Goal: Information Seeking & Learning: Find specific fact

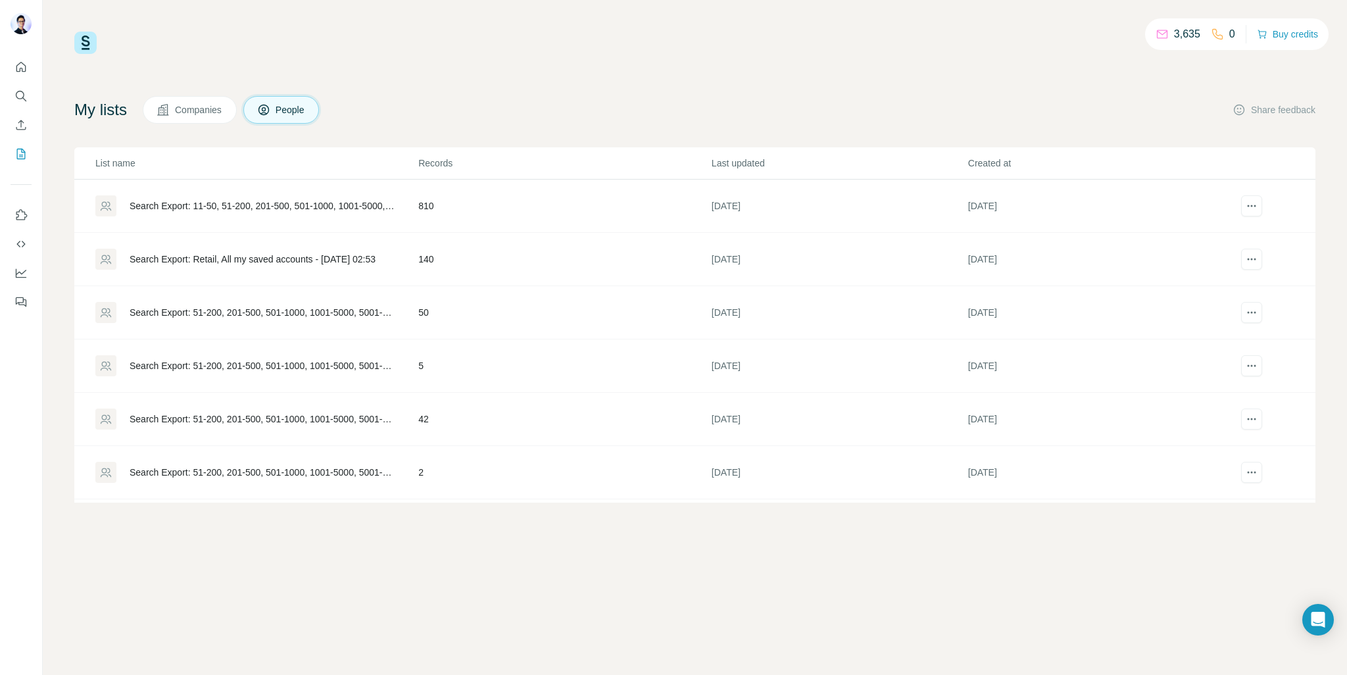
click at [366, 200] on div "Search Export: 11-50, 51-200, 201-500, 501-1000, 1001-5000, 5001-10,000, 10,000…" at bounding box center [263, 205] width 266 height 13
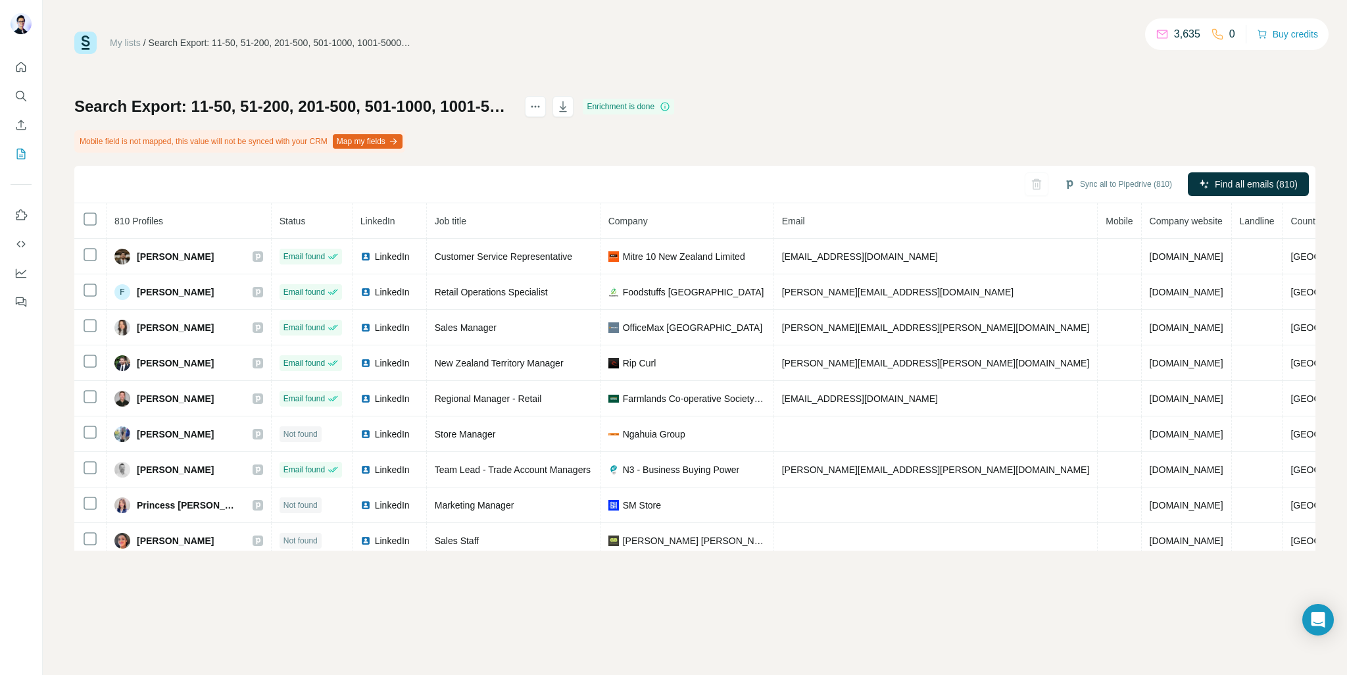
click at [513, 98] on h1 "Search Export: 11-50, 51-200, 201-500, 501-1000, 1001-5000, 5001-10,000, 10,000…" at bounding box center [293, 106] width 439 height 21
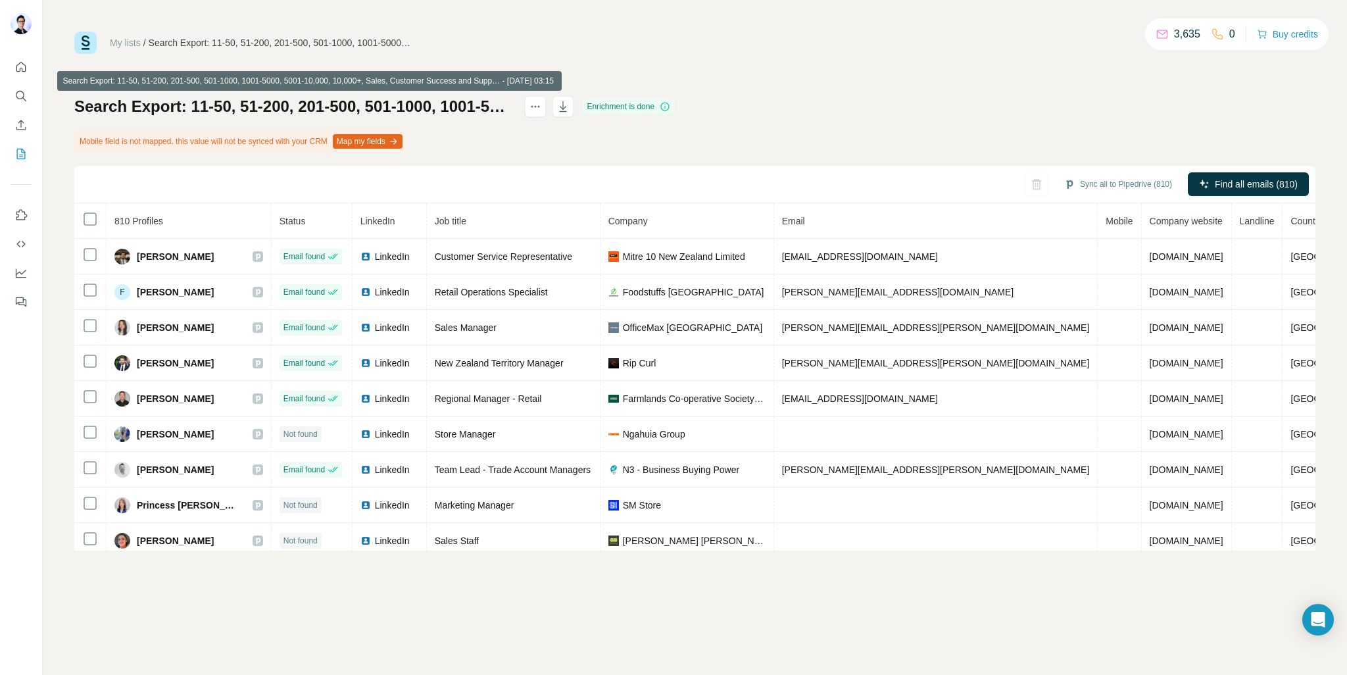
click at [513, 111] on h1 "Search Export: 11-50, 51-200, 201-500, 501-1000, 1001-5000, 5001-10,000, 10,000…" at bounding box center [293, 106] width 439 height 21
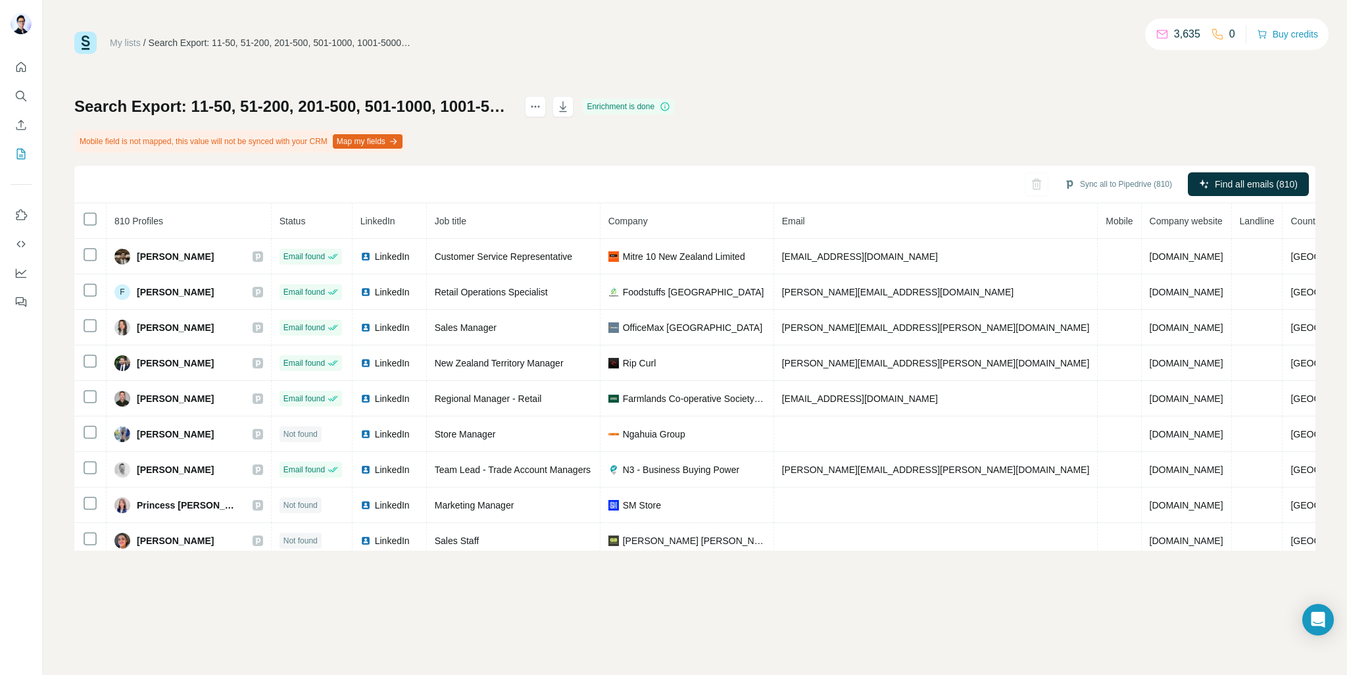
click at [839, 145] on div "Search Export: 11-50, 51-200, 201-500, 501-1000, 1001-5000, 5001-10,000, 10,000…" at bounding box center [694, 323] width 1241 height 455
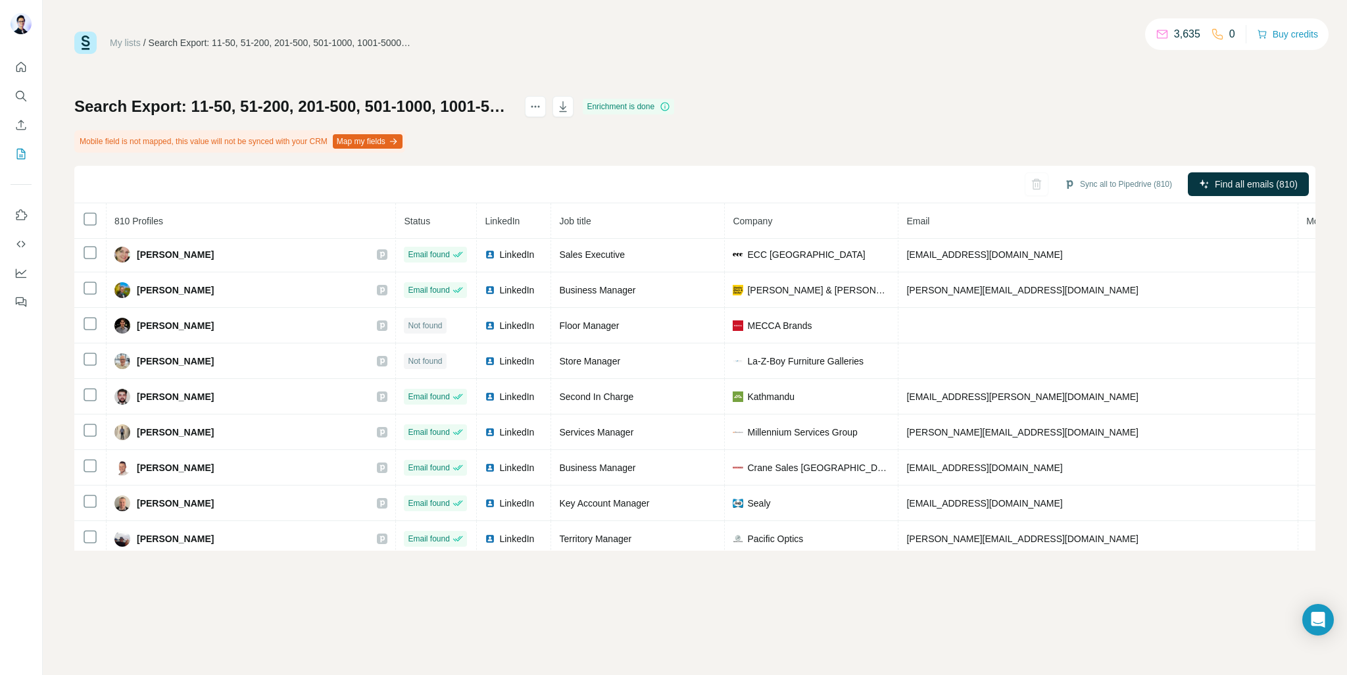
scroll to position [3697, 0]
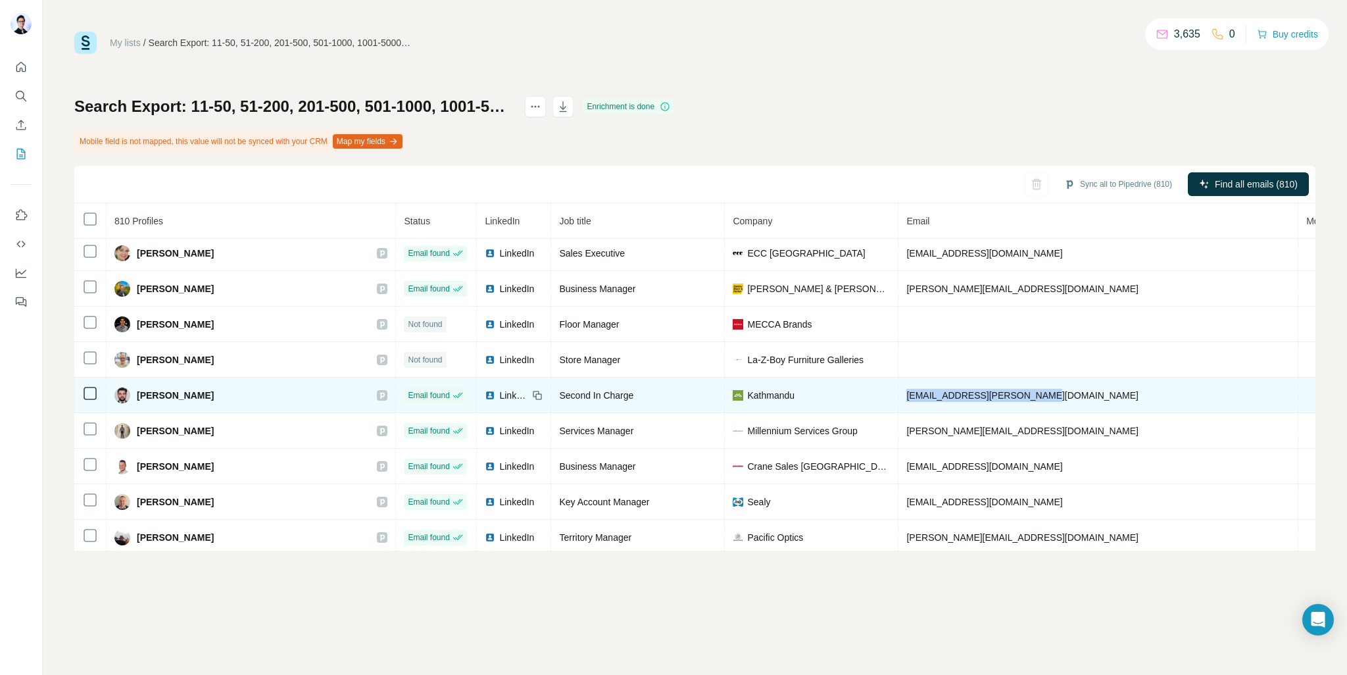
drag, startPoint x: 941, startPoint y: 361, endPoint x: 776, endPoint y: 357, distance: 164.5
click at [776, 378] on tr "[PERSON_NAME] Email found LinkedIn Second In Charge Kathmandu [EMAIL_ADDRESS][P…" at bounding box center [872, 396] width 1596 height 36
copy tr "[EMAIL_ADDRESS][PERSON_NAME][DOMAIN_NAME]"
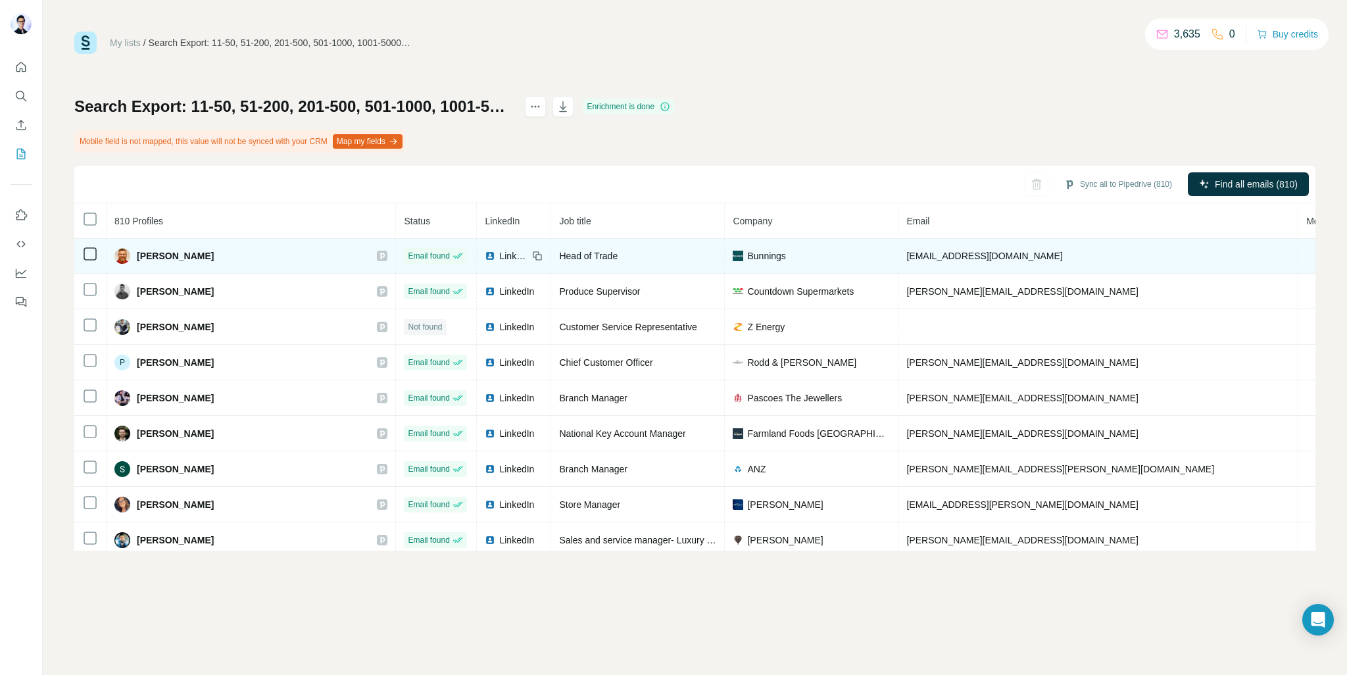
scroll to position [4402, 0]
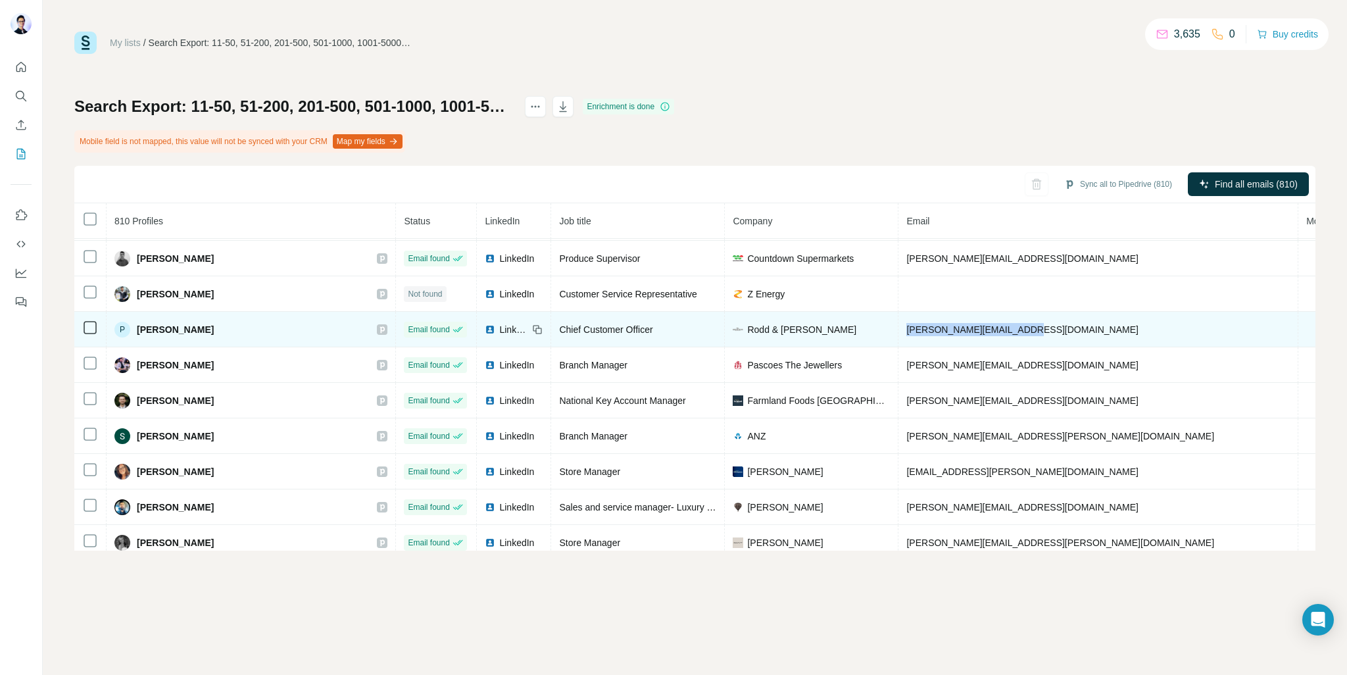
drag, startPoint x: 946, startPoint y: 293, endPoint x: 802, endPoint y: 296, distance: 143.4
click at [898, 312] on td "[PERSON_NAME][EMAIL_ADDRESS][DOMAIN_NAME]" at bounding box center [1098, 330] width 400 height 36
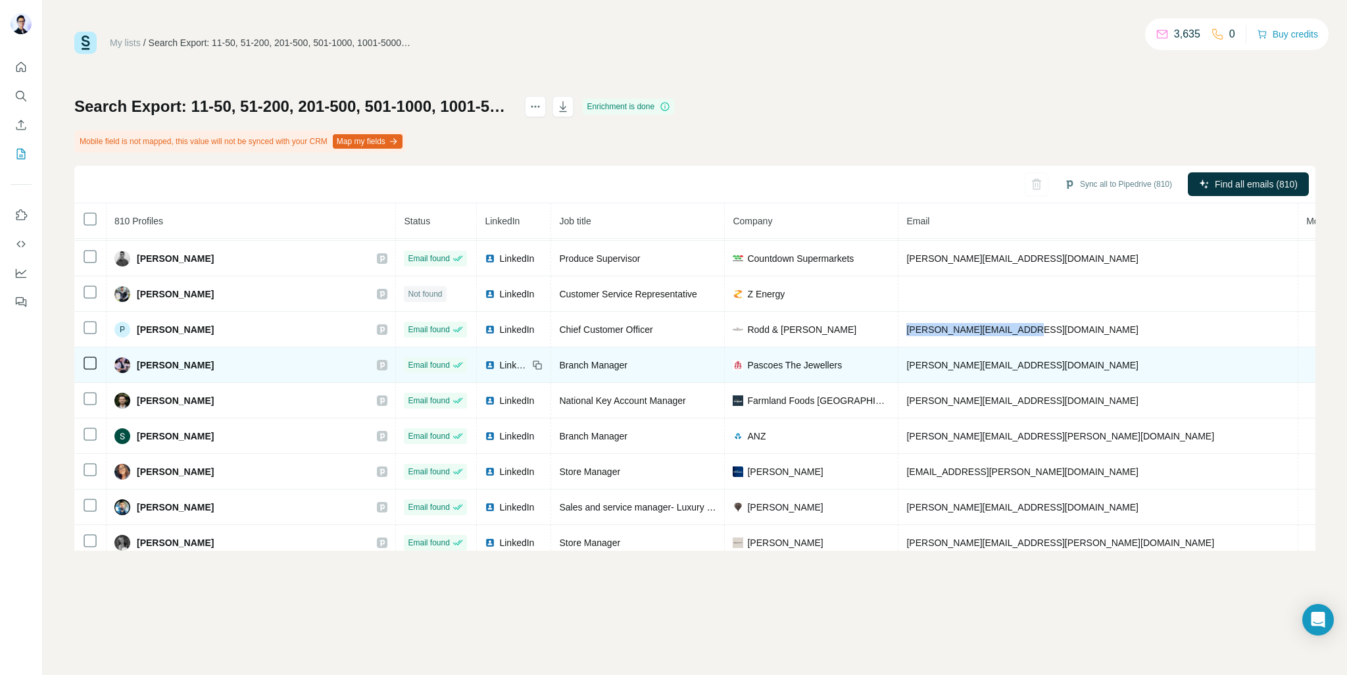
copy span "[PERSON_NAME][EMAIL_ADDRESS][DOMAIN_NAME]"
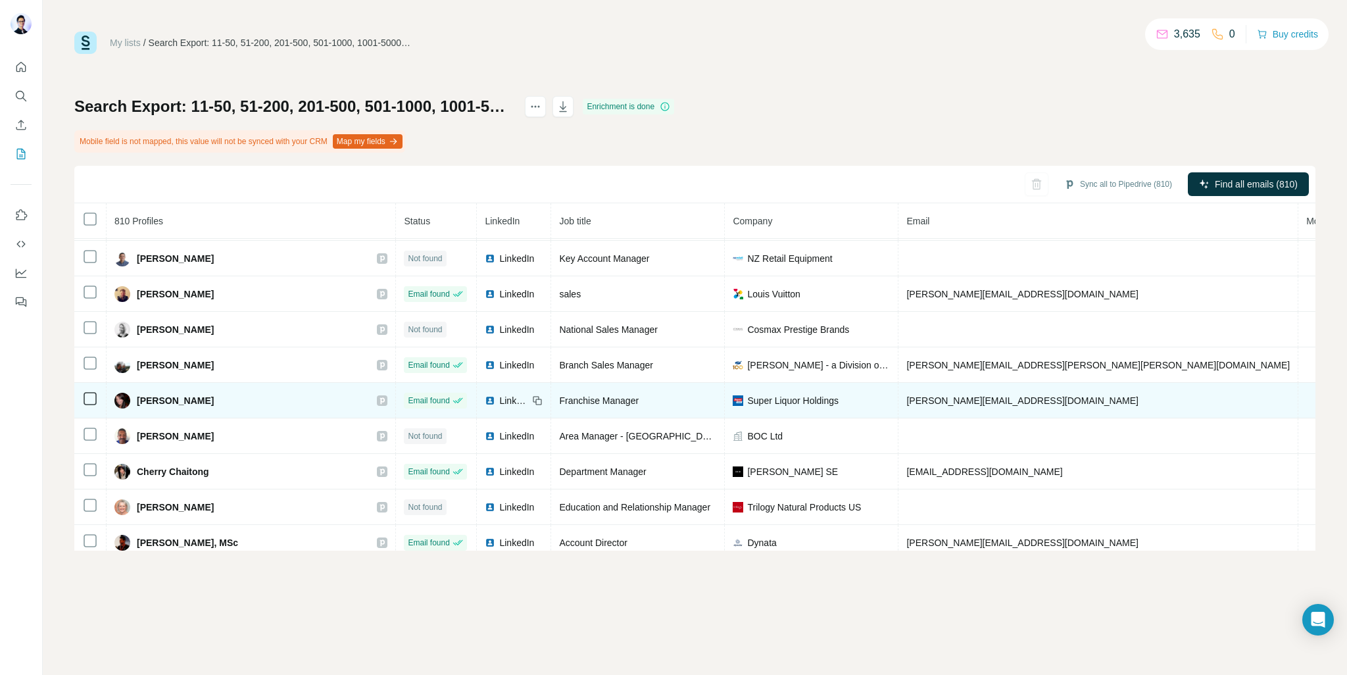
scroll to position [6034, 0]
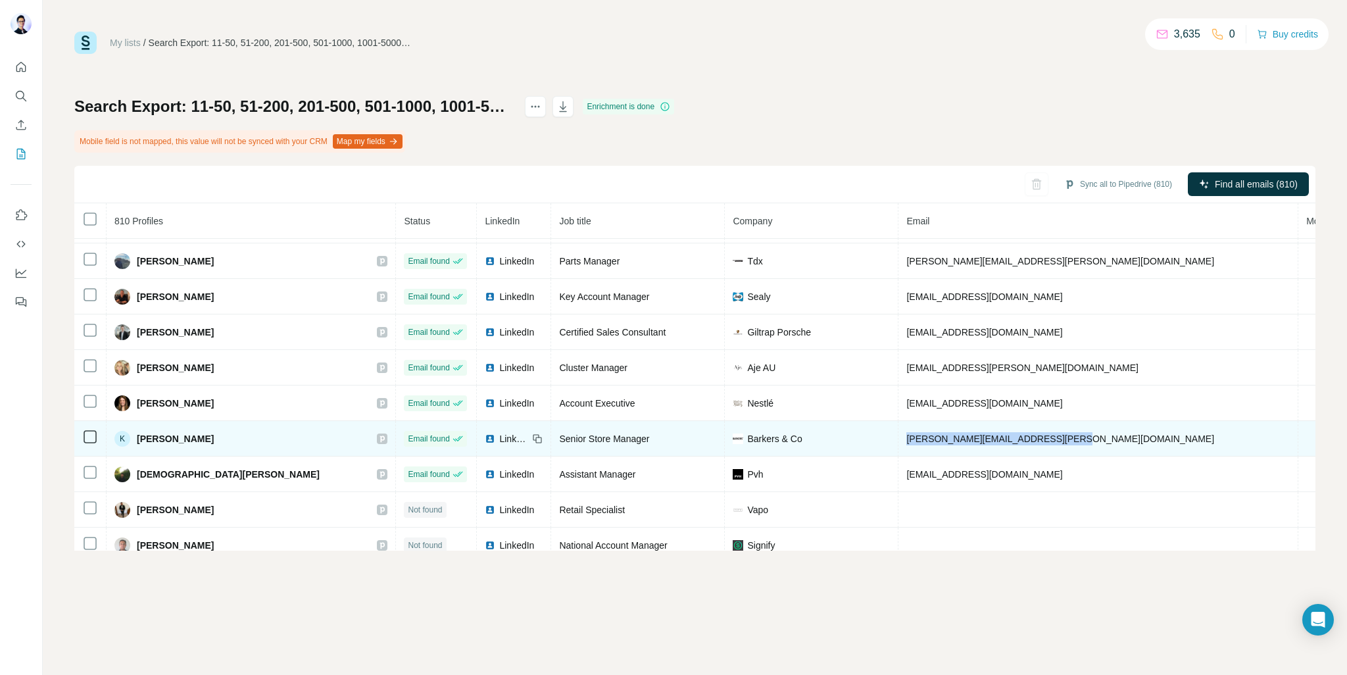
drag, startPoint x: 963, startPoint y: 393, endPoint x: 797, endPoint y: 398, distance: 165.8
click at [898, 421] on td "[PERSON_NAME][EMAIL_ADDRESS][PERSON_NAME][DOMAIN_NAME]" at bounding box center [1098, 439] width 400 height 36
copy span "[PERSON_NAME][EMAIL_ADDRESS][PERSON_NAME][DOMAIN_NAME]"
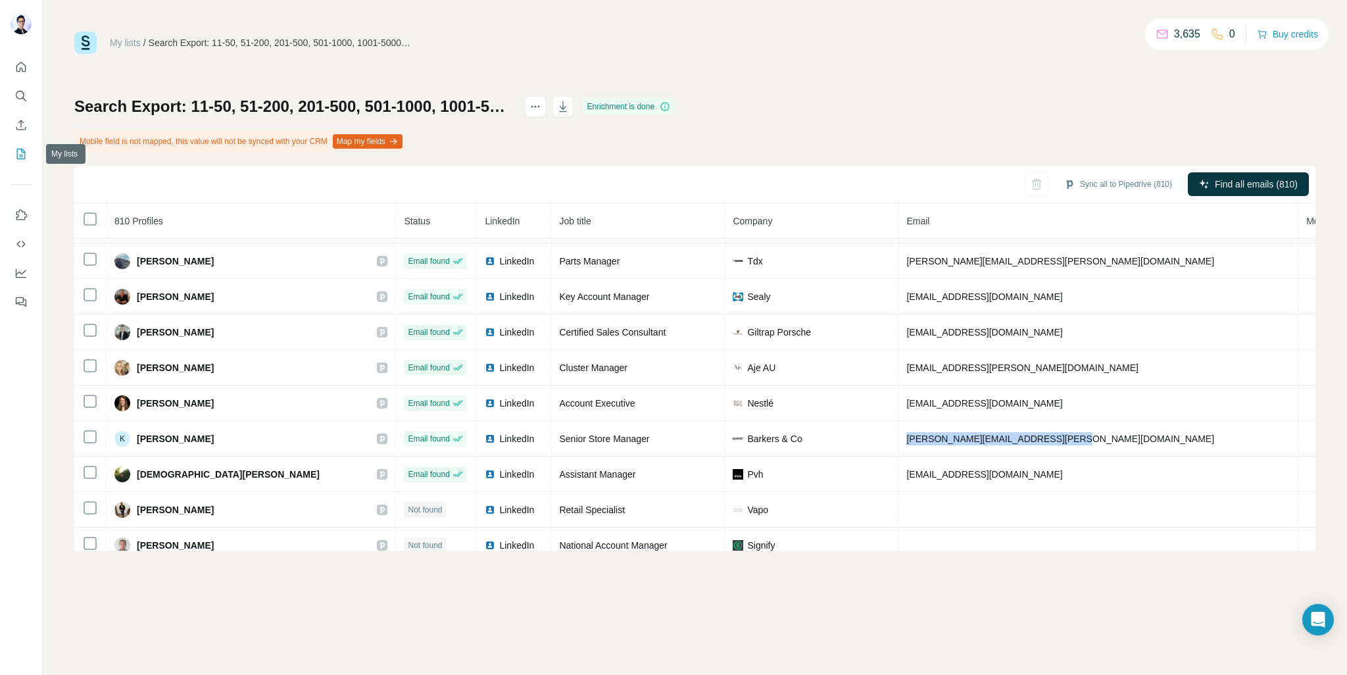
click at [24, 147] on icon "My lists" at bounding box center [20, 153] width 13 height 13
click at [57, 145] on div "My lists / Search Export: 11-50, 51-200, 201-500, 501-1000, 1001-5000, 5001-10,…" at bounding box center [695, 337] width 1304 height 675
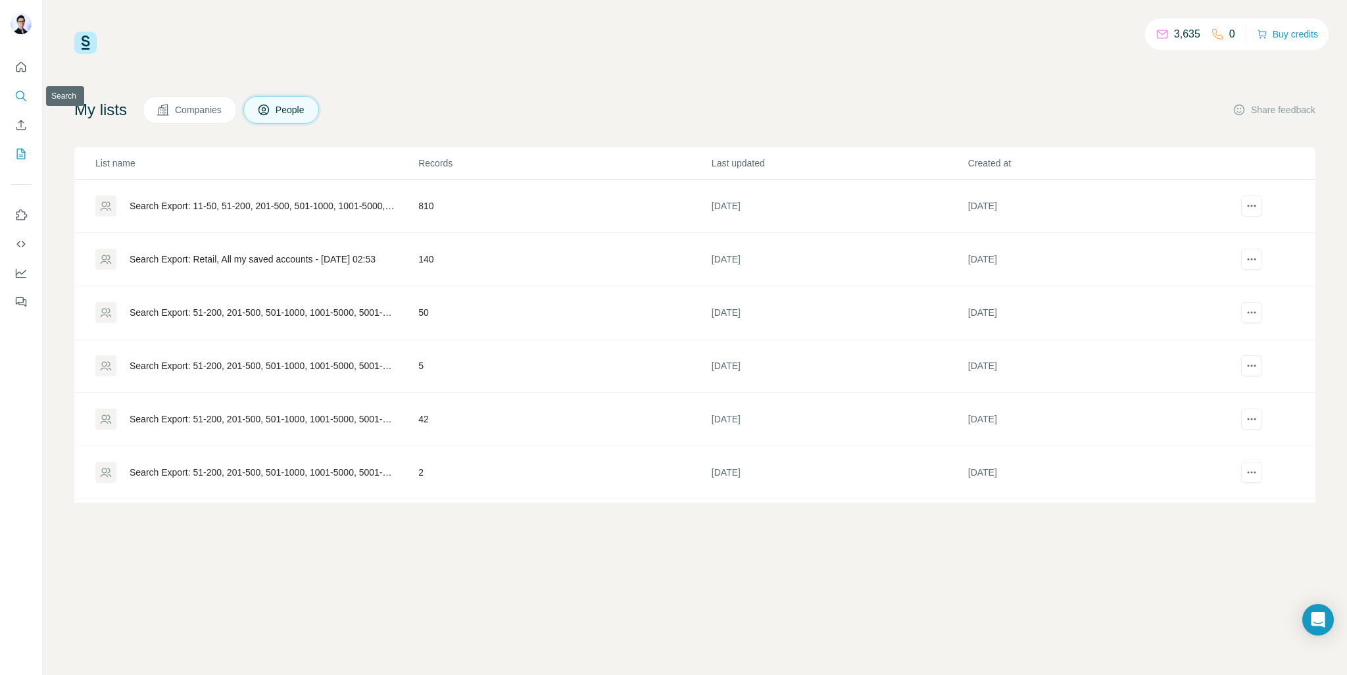
click at [24, 87] on button "Search" at bounding box center [21, 96] width 21 height 24
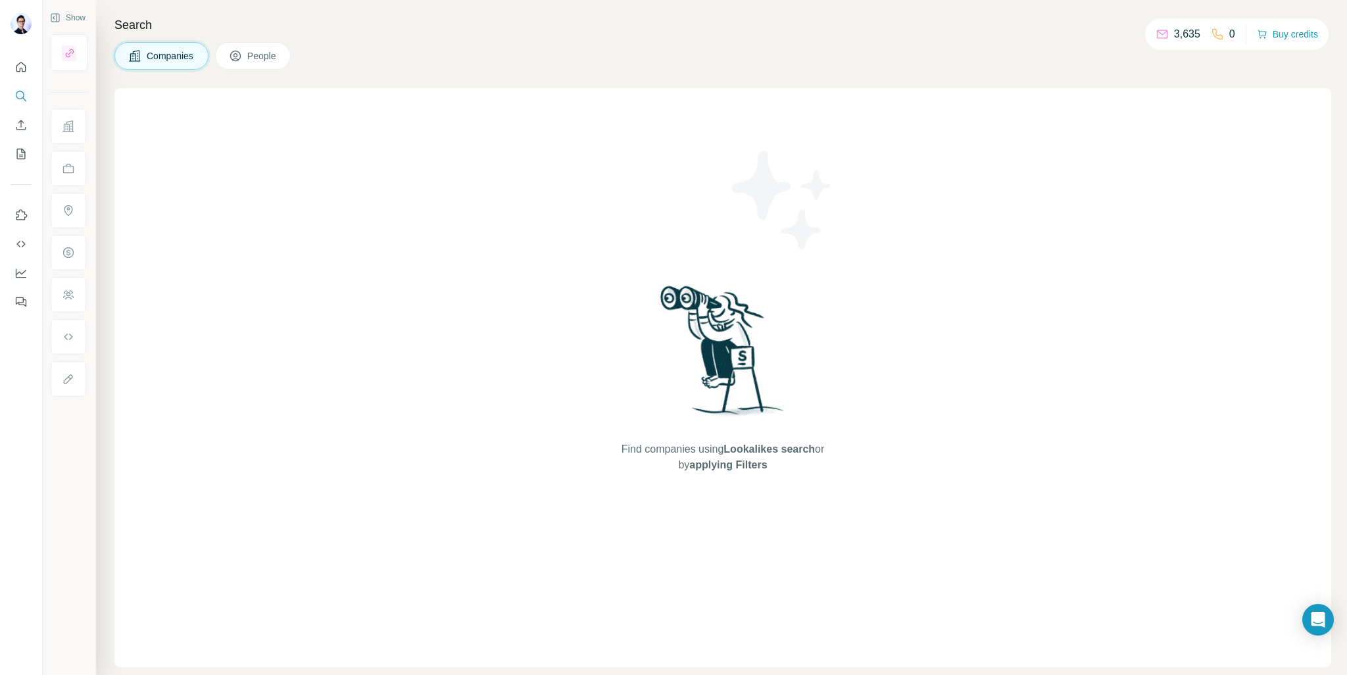
click at [241, 50] on icon at bounding box center [235, 55] width 13 height 13
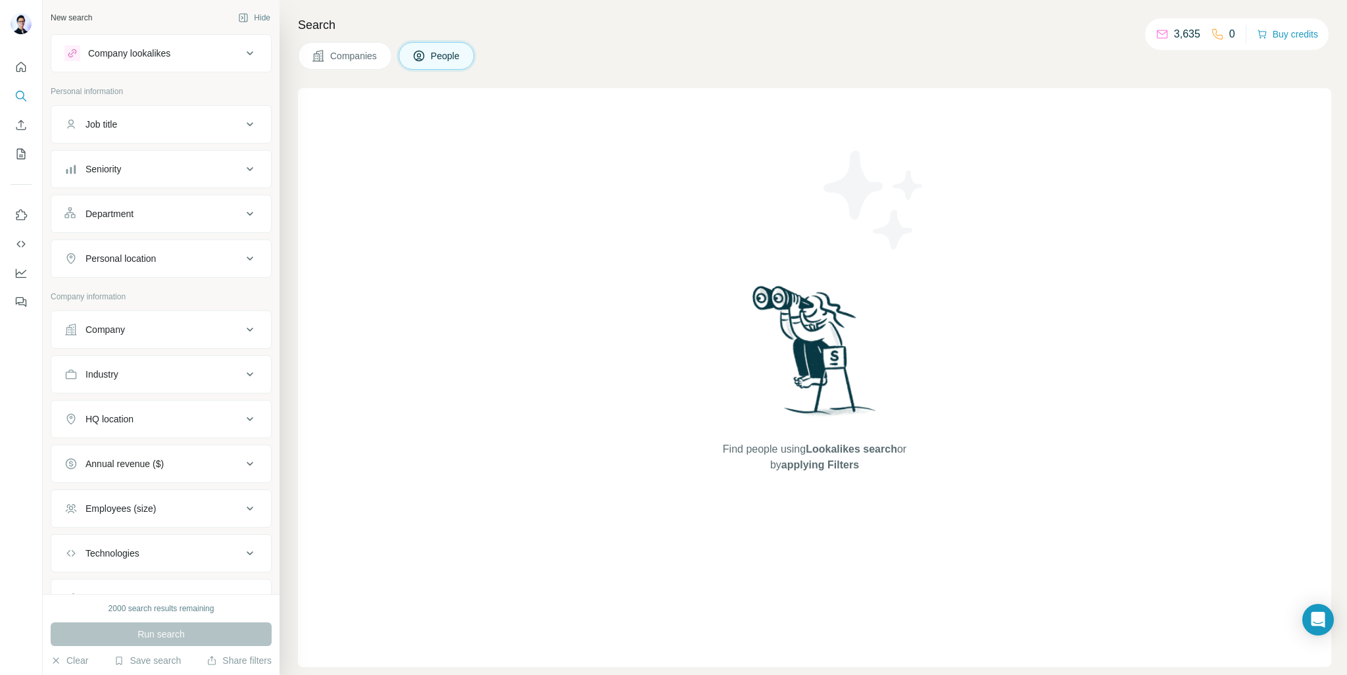
scroll to position [57, 0]
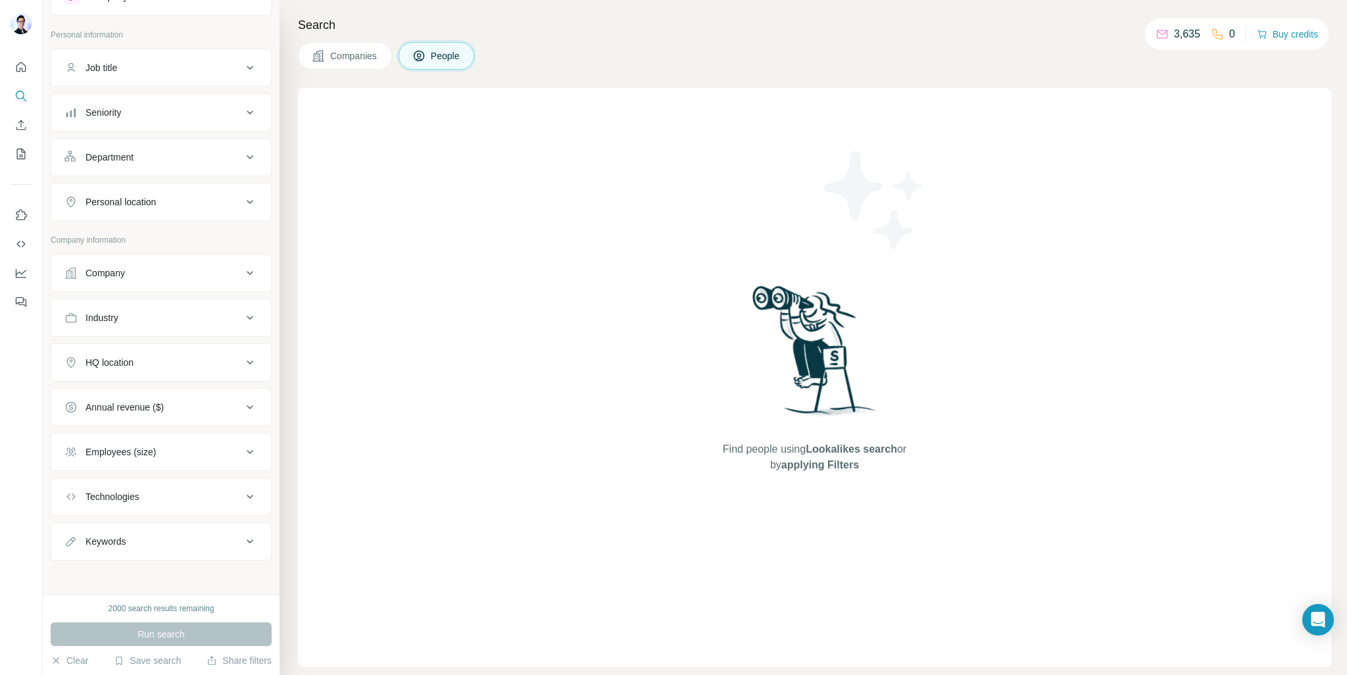
click at [109, 609] on div "2000 search results remaining" at bounding box center [162, 609] width 106 height 12
drag, startPoint x: 162, startPoint y: 606, endPoint x: 232, endPoint y: 611, distance: 69.2
click at [164, 608] on div "2000 search results remaining" at bounding box center [162, 609] width 106 height 12
click at [237, 605] on div "2000 search results remaining" at bounding box center [161, 609] width 221 height 12
click at [128, 656] on button "Save search" at bounding box center [147, 660] width 67 height 13
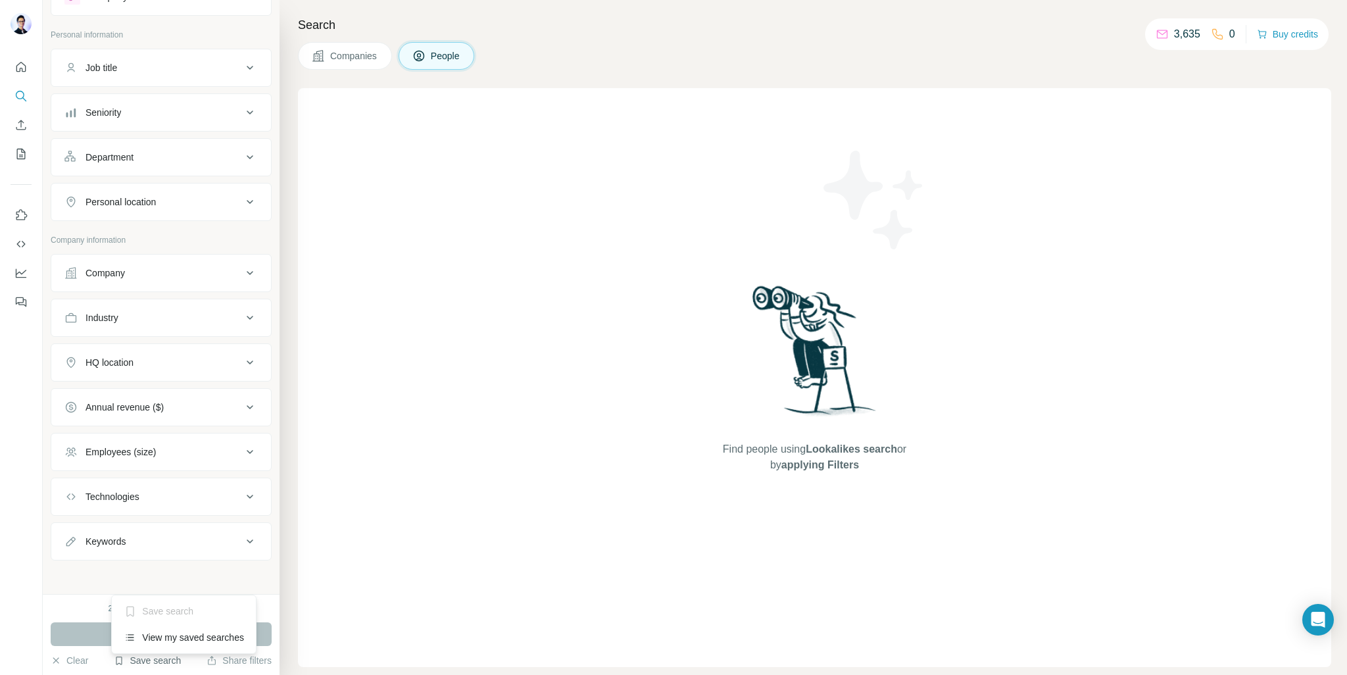
click at [150, 655] on button "Save search" at bounding box center [147, 660] width 67 height 13
click at [212, 633] on div "View my saved searches" at bounding box center [183, 637] width 139 height 26
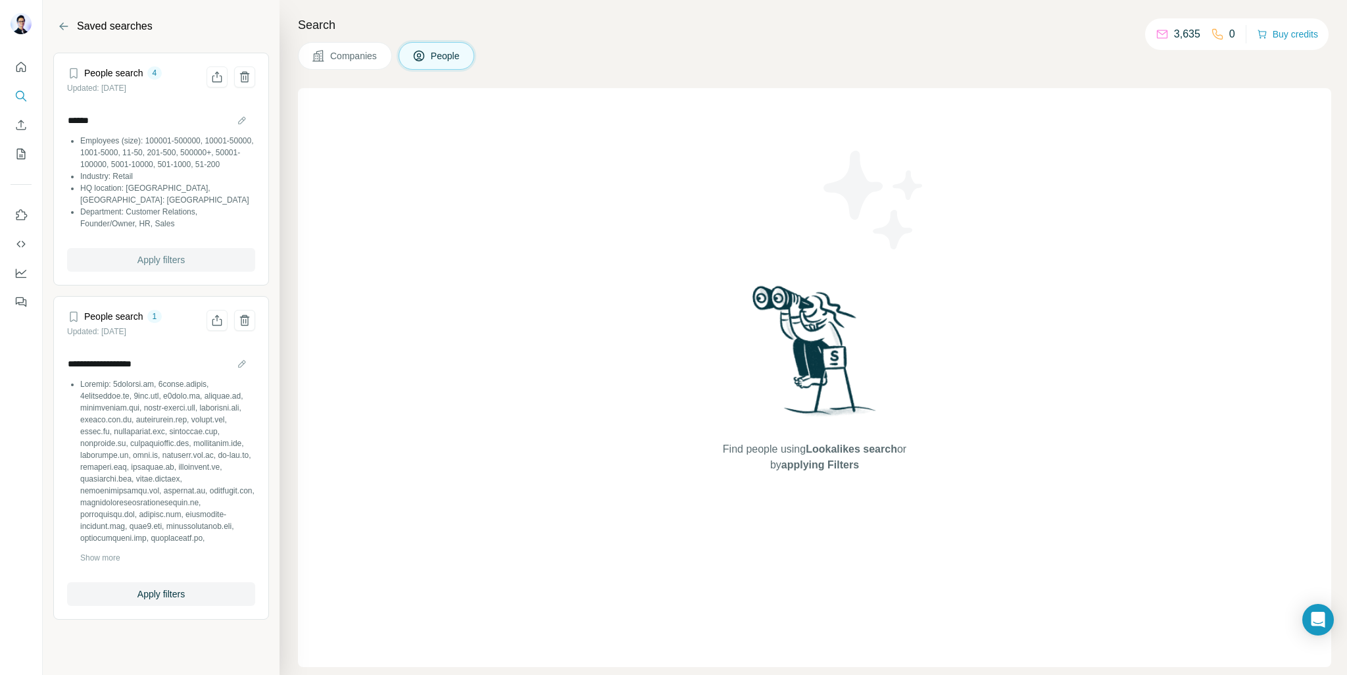
click at [175, 264] on span "Apply filters" at bounding box center [160, 259] width 47 height 13
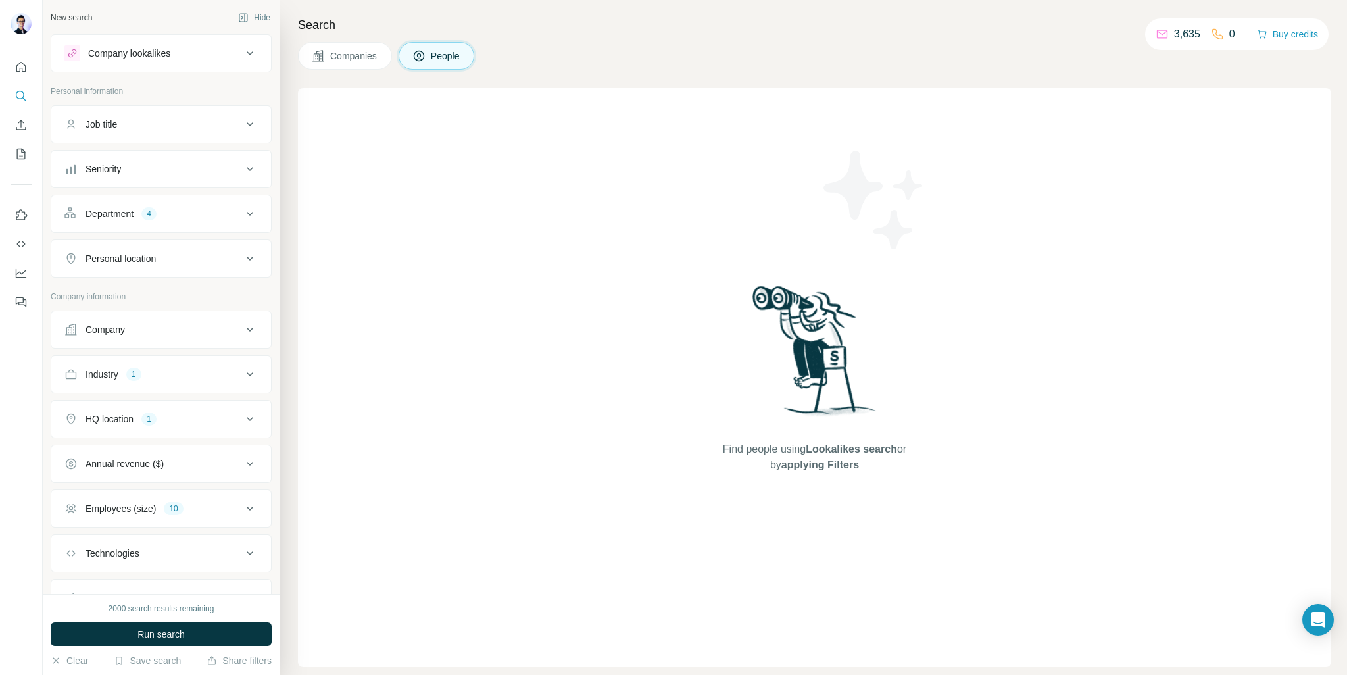
click at [242, 217] on icon at bounding box center [250, 214] width 16 height 16
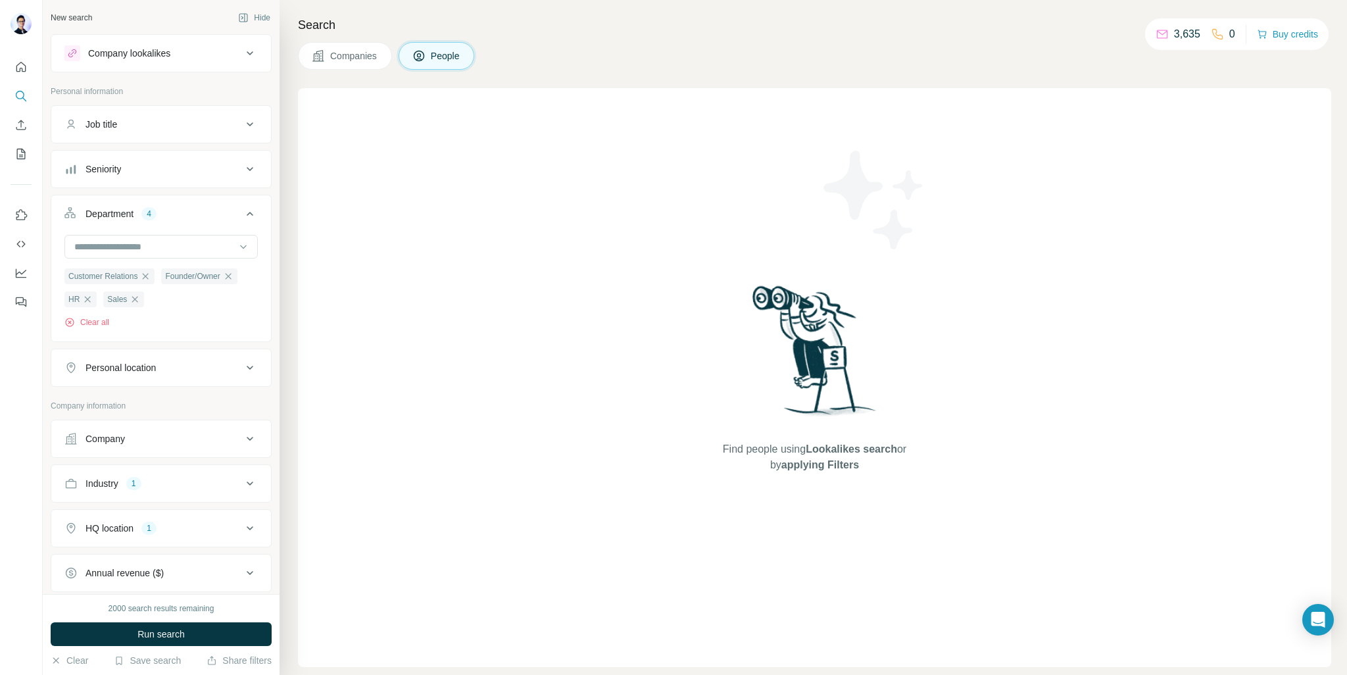
click at [242, 214] on icon at bounding box center [250, 214] width 16 height 16
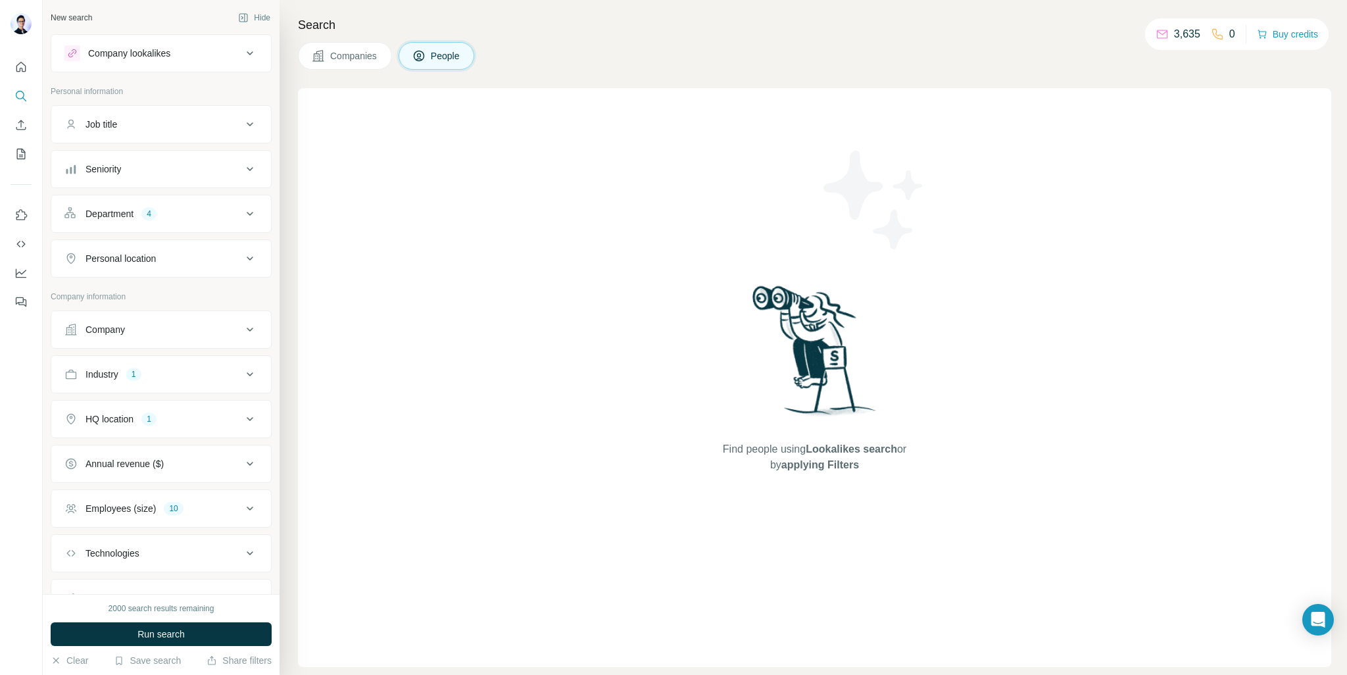
click at [247, 382] on button "Industry 1" at bounding box center [161, 374] width 220 height 32
click at [242, 372] on icon at bounding box center [250, 374] width 16 height 16
click at [245, 416] on icon at bounding box center [250, 419] width 16 height 16
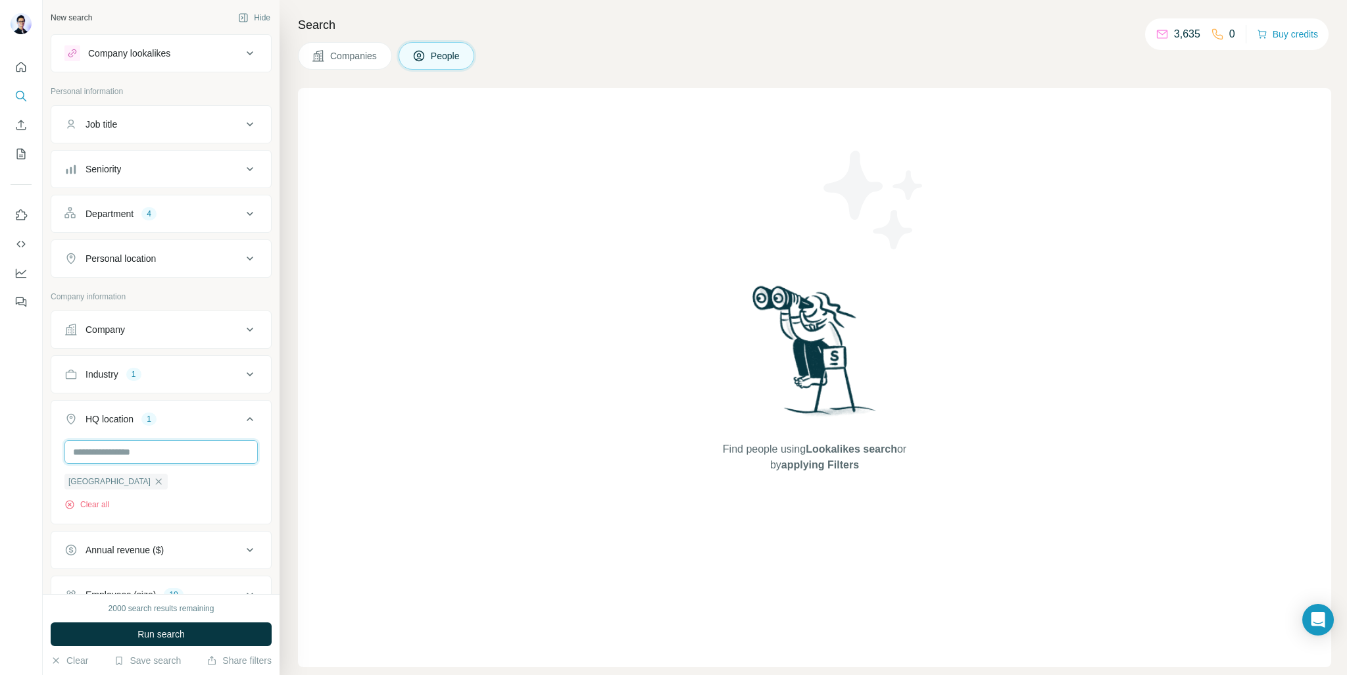
click at [135, 448] on input "text" at bounding box center [160, 452] width 193 height 24
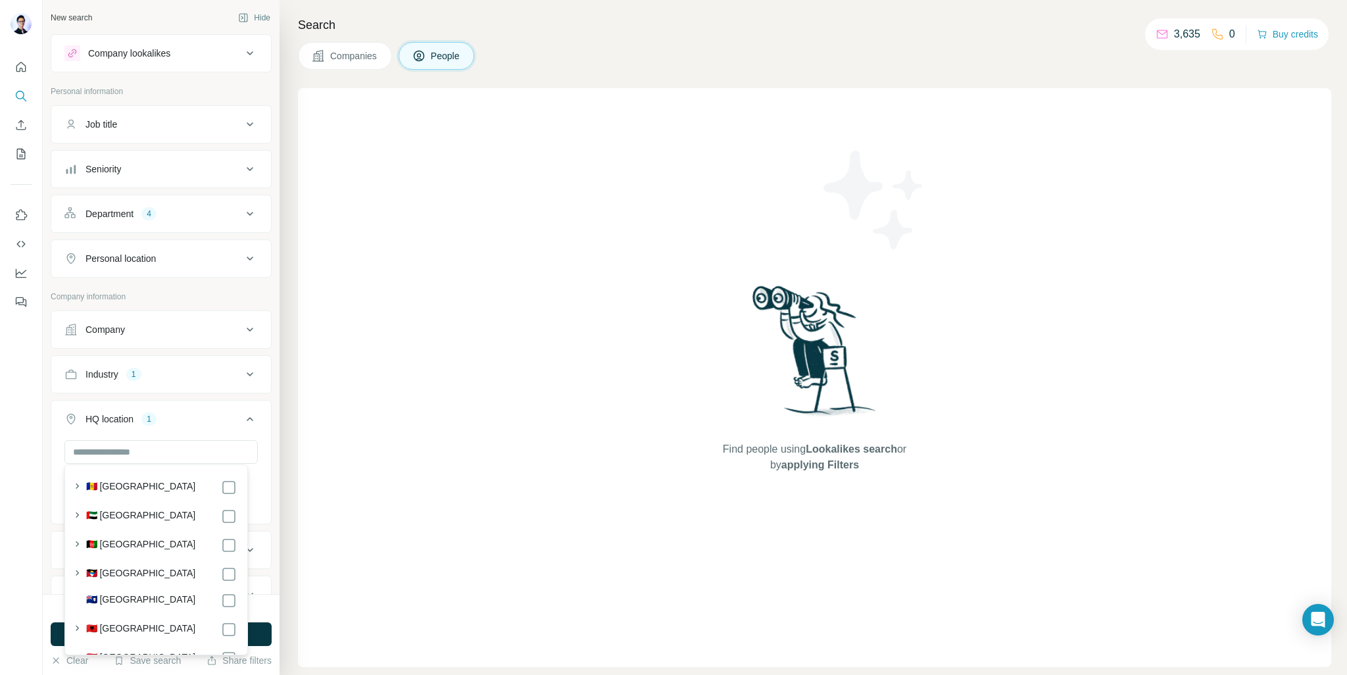
click at [250, 420] on button "HQ location 1" at bounding box center [161, 421] width 220 height 37
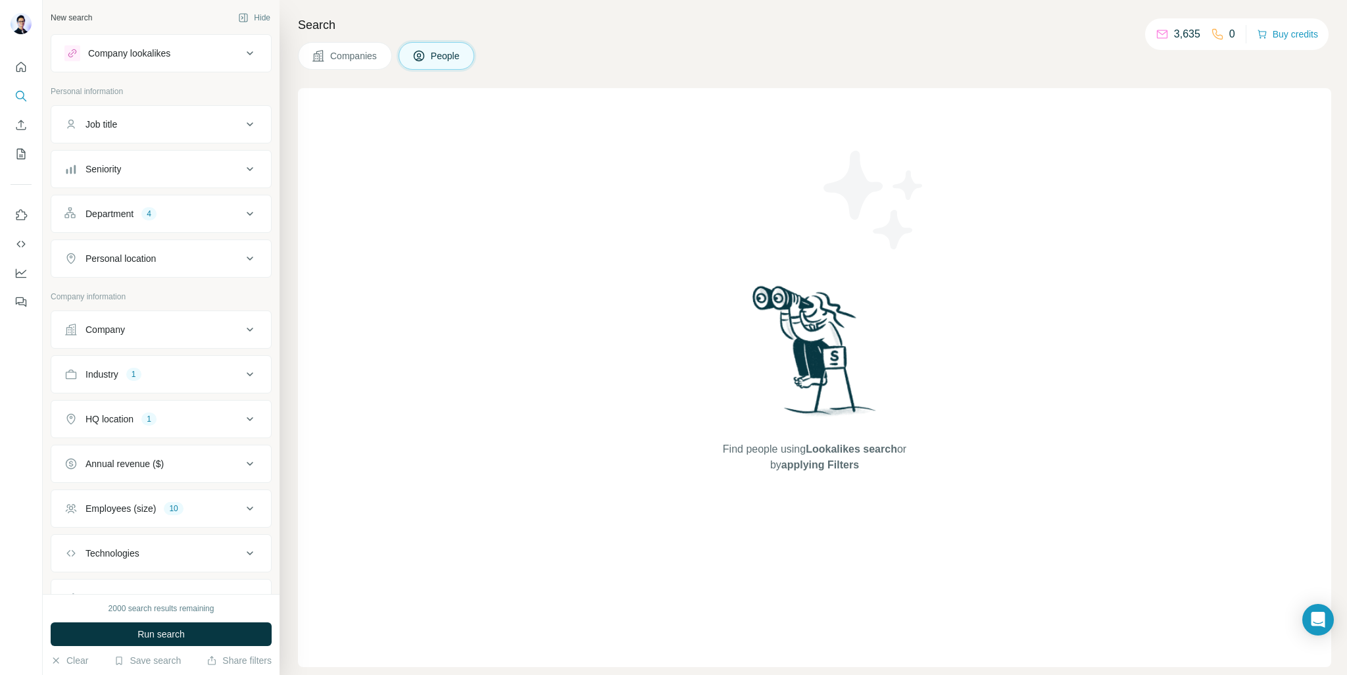
scroll to position [57, 0]
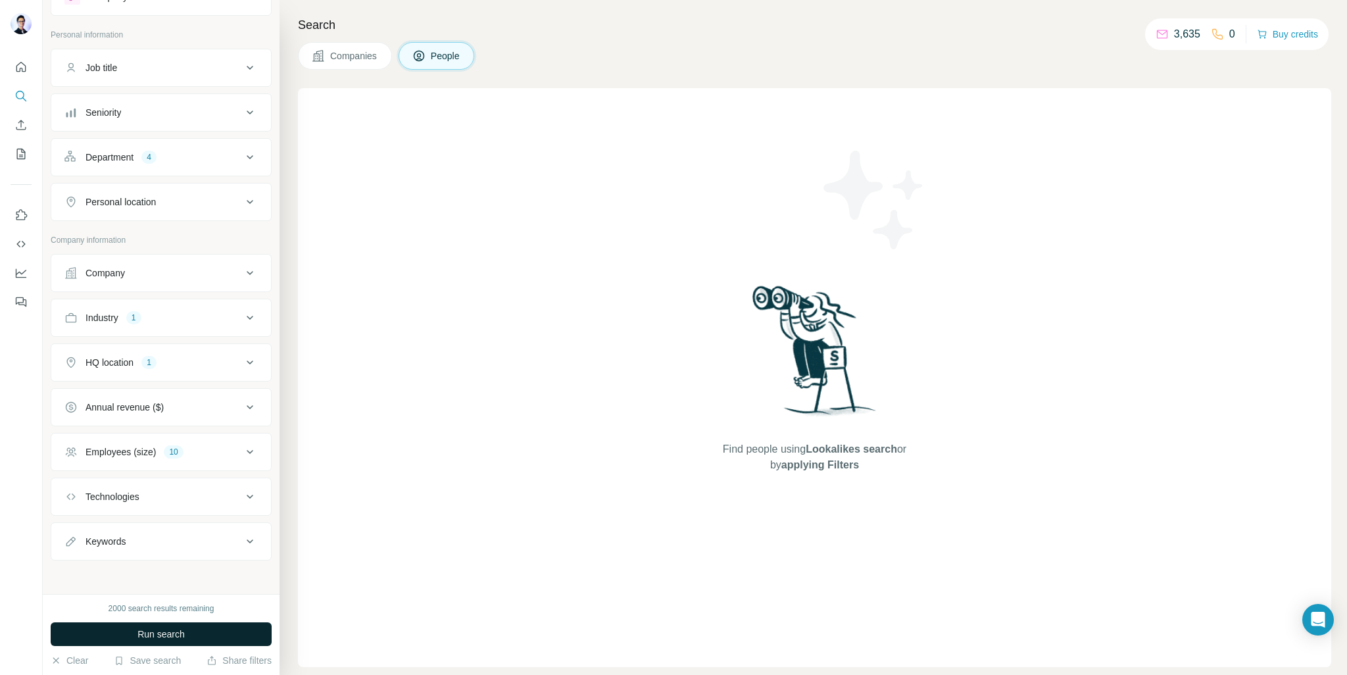
click at [207, 635] on button "Run search" at bounding box center [161, 634] width 221 height 24
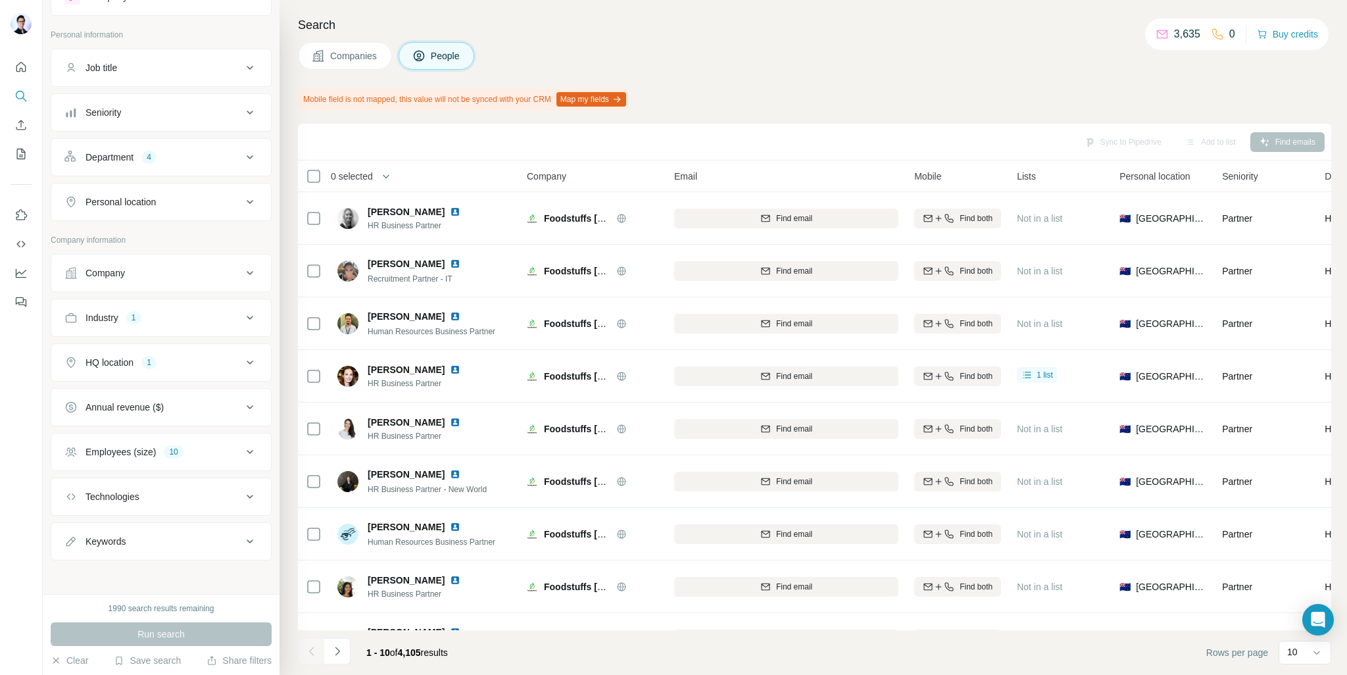
click at [328, 172] on div "0 selected" at bounding box center [347, 176] width 51 height 13
click at [413, 172] on div "0 selected" at bounding box center [403, 175] width 195 height 15
click at [381, 171] on button "button" at bounding box center [386, 176] width 26 height 26
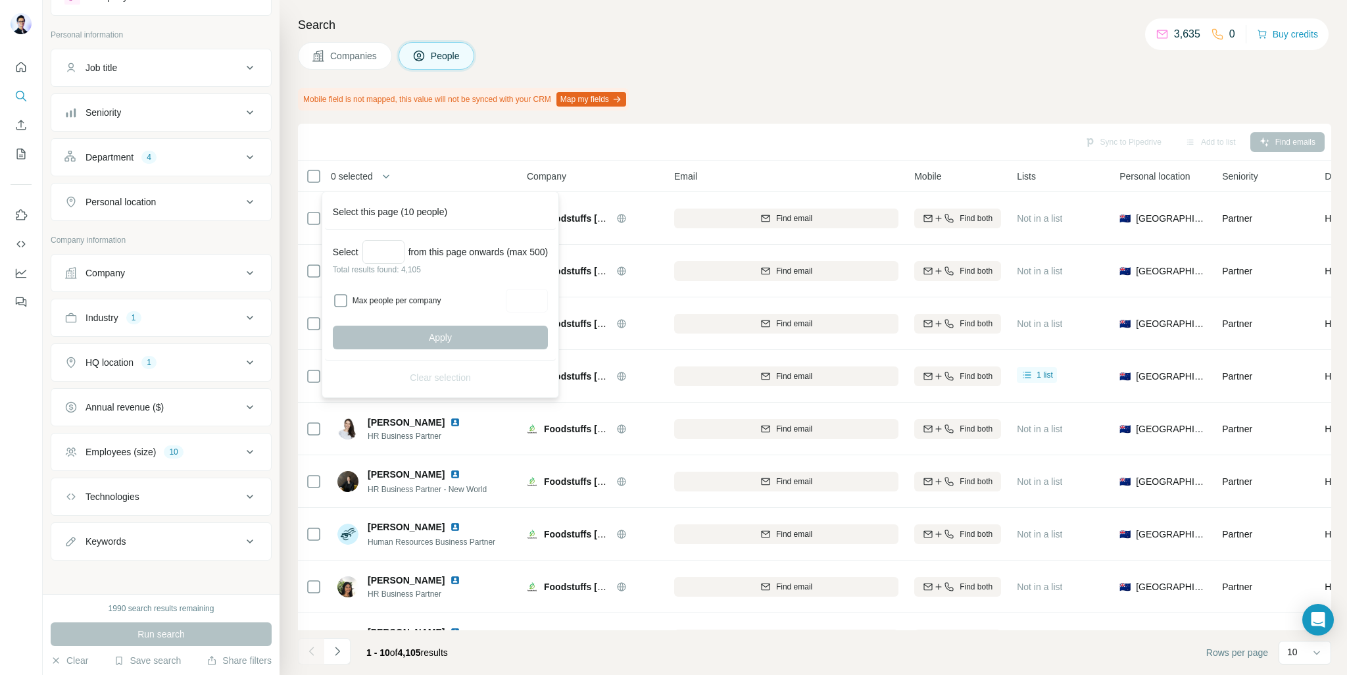
click at [408, 157] on div "Sync to Pipedrive Add to list Find emails" at bounding box center [814, 142] width 1033 height 37
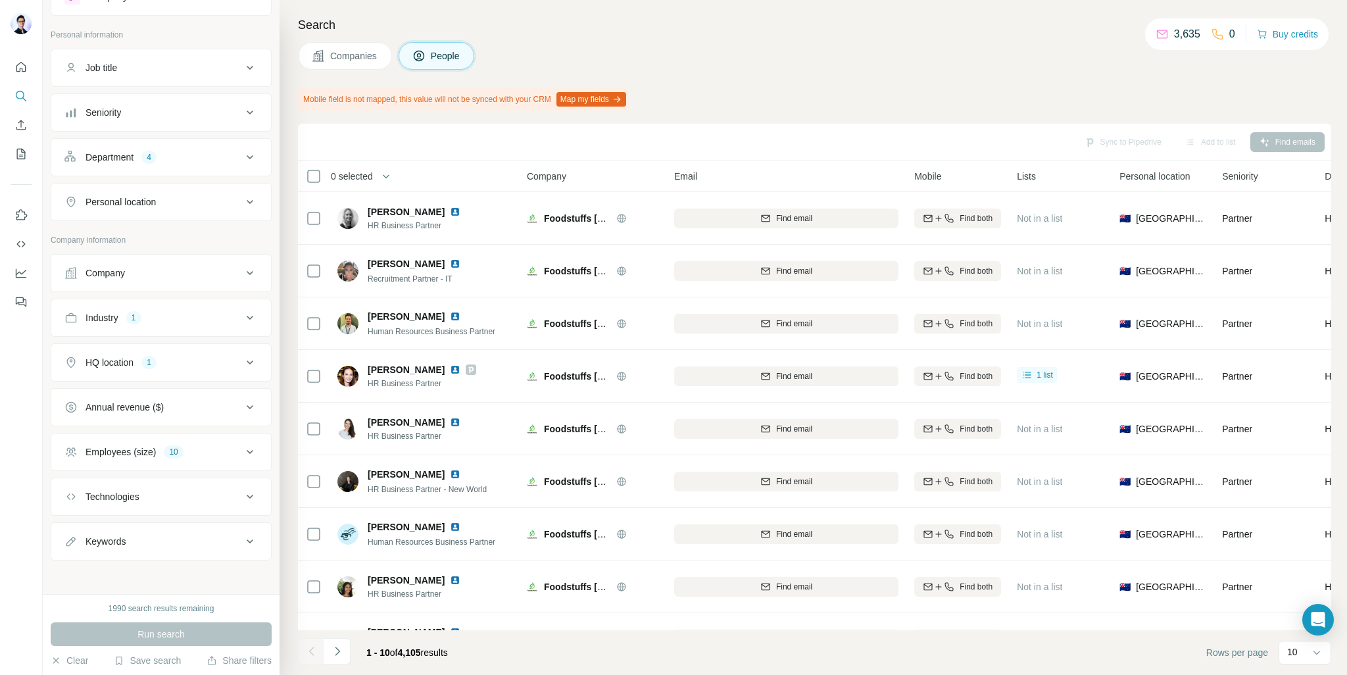
click at [242, 537] on icon at bounding box center [250, 541] width 16 height 16
click at [247, 539] on icon at bounding box center [250, 541] width 7 height 4
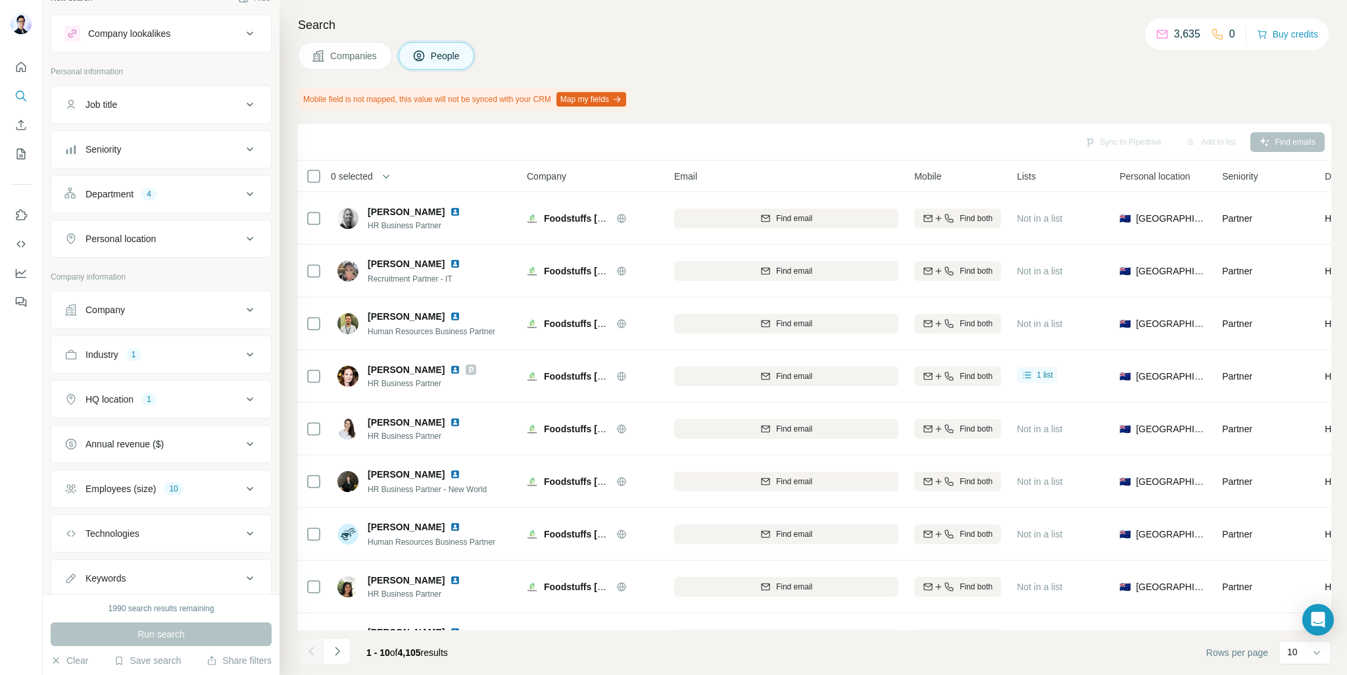
scroll to position [0, 0]
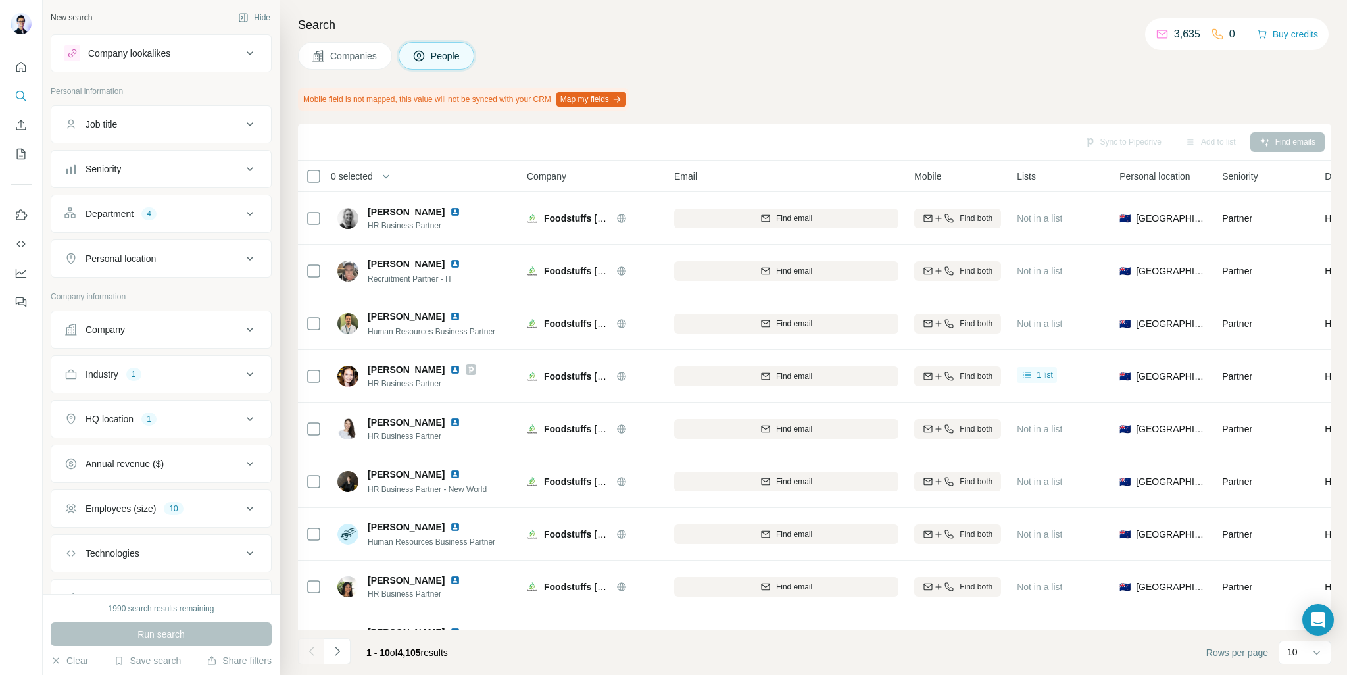
click at [242, 122] on icon at bounding box center [250, 124] width 16 height 16
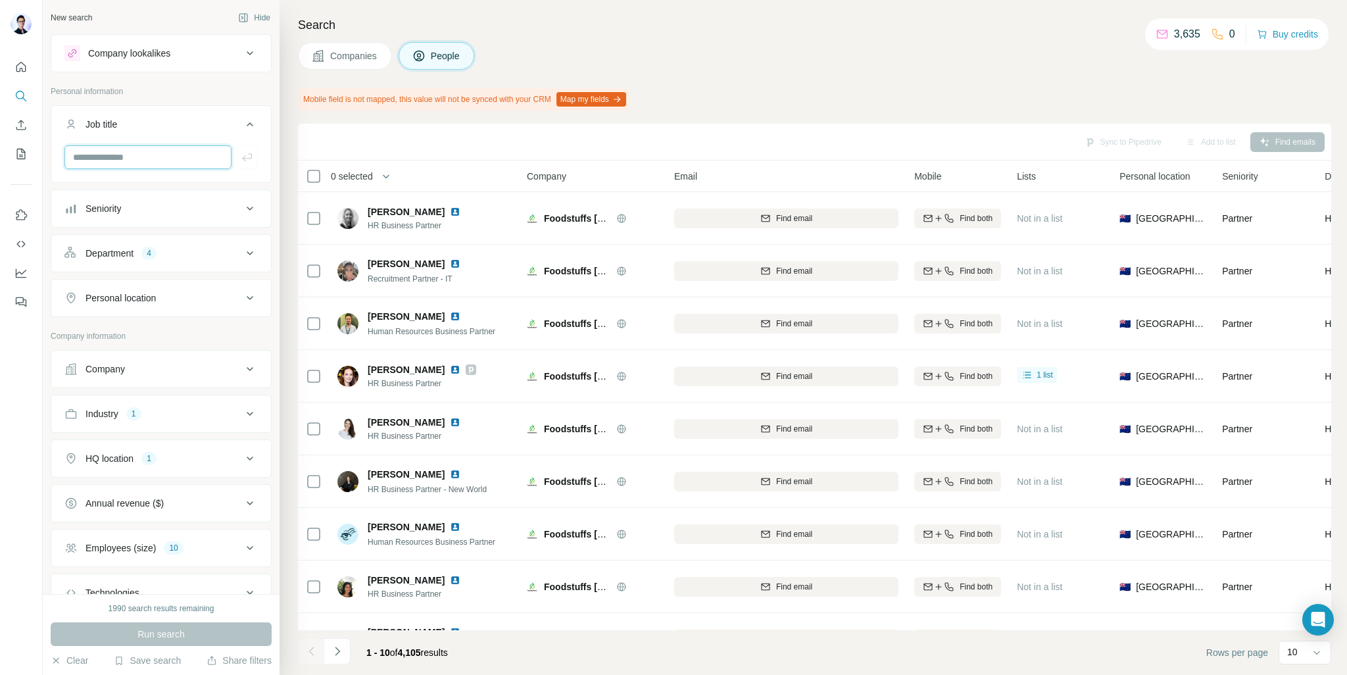
click at [189, 161] on input "text" at bounding box center [147, 157] width 167 height 24
click at [769, 97] on div "Mobile field is not mapped, this value will not be synced with your CRM Map my …" at bounding box center [814, 99] width 1033 height 22
click at [1292, 656] on p "10" at bounding box center [1292, 651] width 11 height 13
click at [1304, 549] on div "60" at bounding box center [1305, 551] width 30 height 13
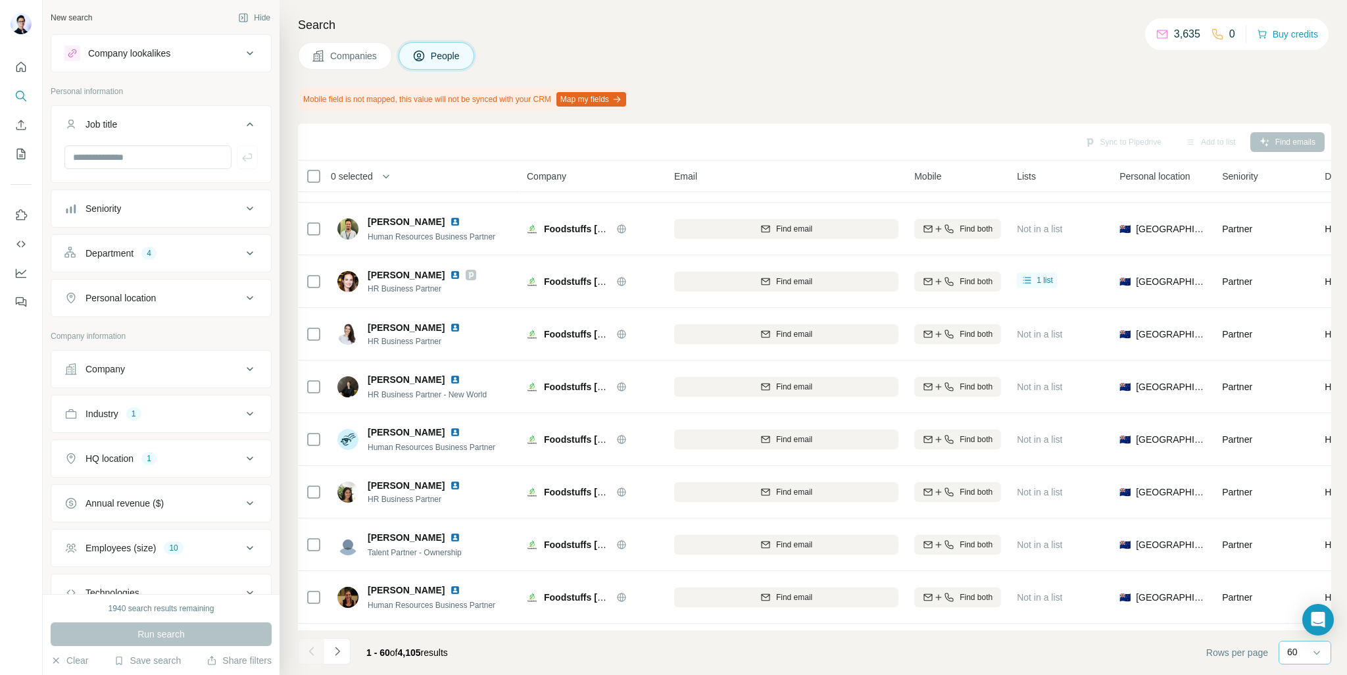
click at [218, 456] on div "HQ location 1" at bounding box center [153, 458] width 178 height 13
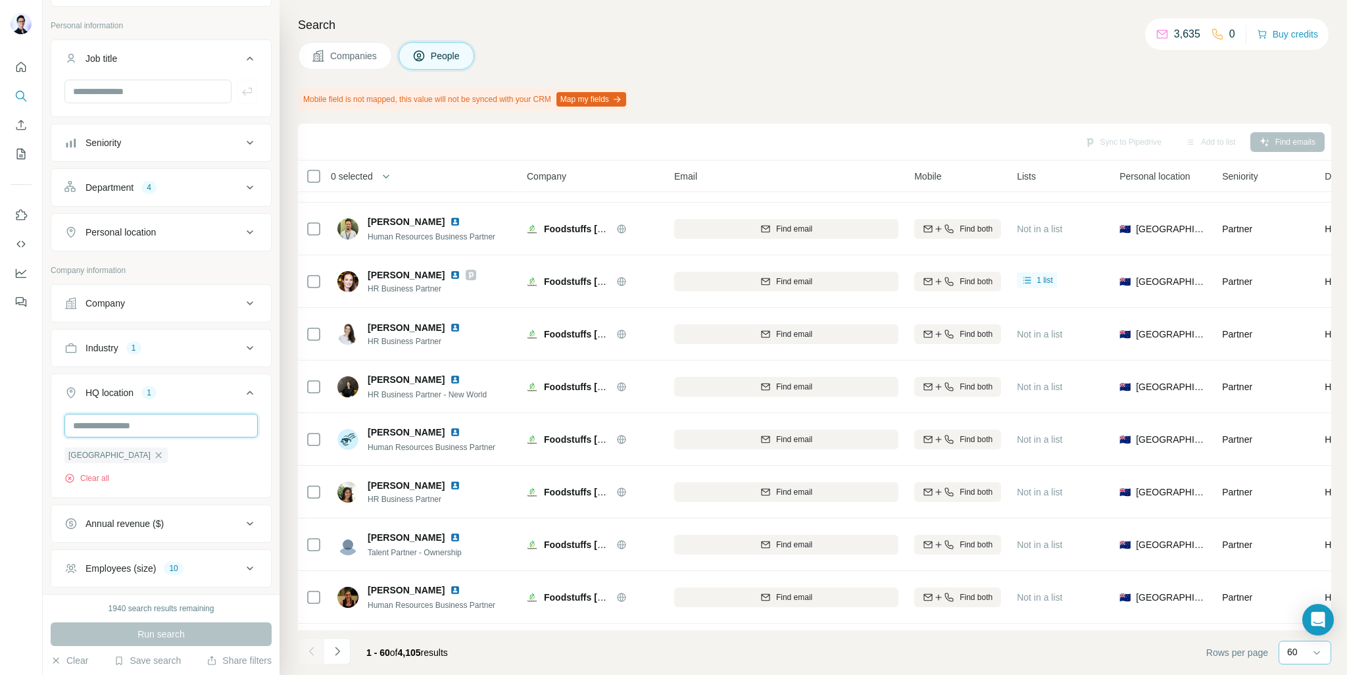
click at [170, 418] on input "text" at bounding box center [160, 426] width 193 height 24
type input "********"
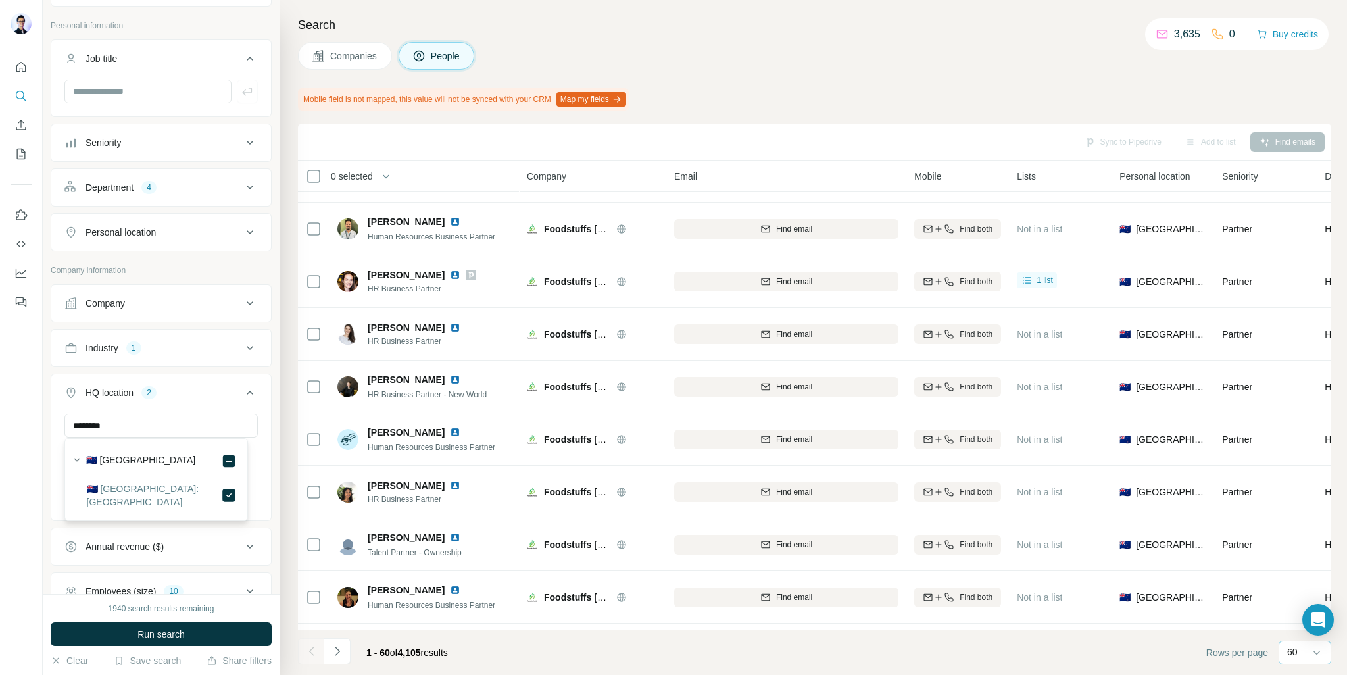
click at [251, 441] on div "******** [GEOGRAPHIC_DATA] [GEOGRAPHIC_DATA] Clear all" at bounding box center [161, 466] width 220 height 104
click at [153, 451] on icon "button" at bounding box center [158, 455] width 11 height 11
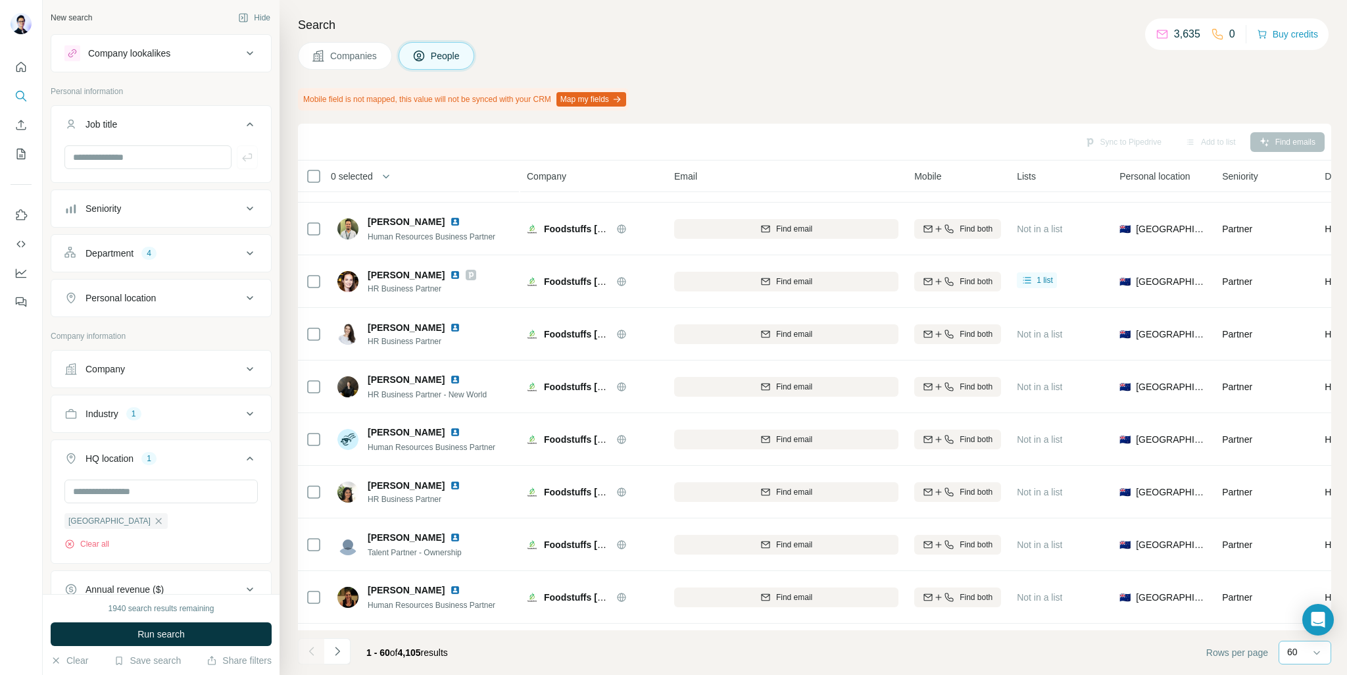
click at [232, 200] on button "Seniority" at bounding box center [161, 209] width 220 height 32
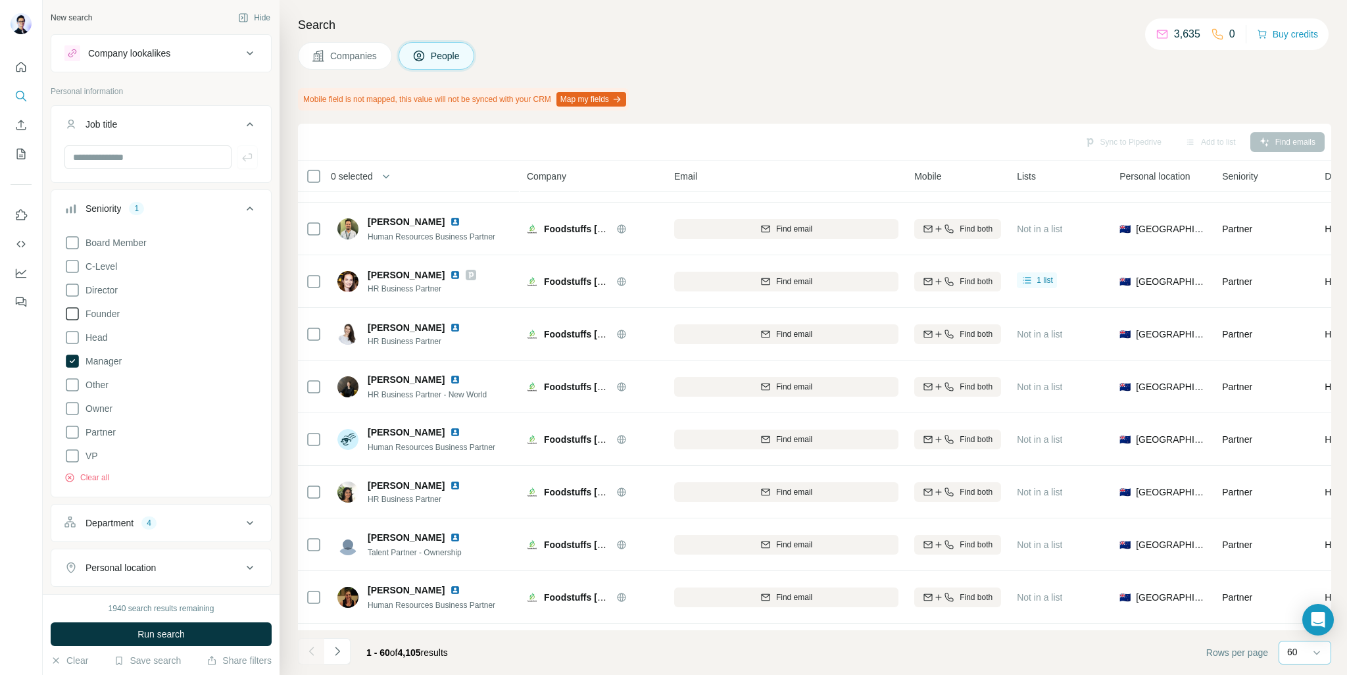
click at [82, 316] on span "Founder" at bounding box center [99, 313] width 39 height 13
click at [76, 295] on icon at bounding box center [72, 289] width 13 height 13
click at [79, 404] on icon at bounding box center [72, 409] width 16 height 16
click at [253, 203] on button "Seniority 4" at bounding box center [161, 211] width 220 height 37
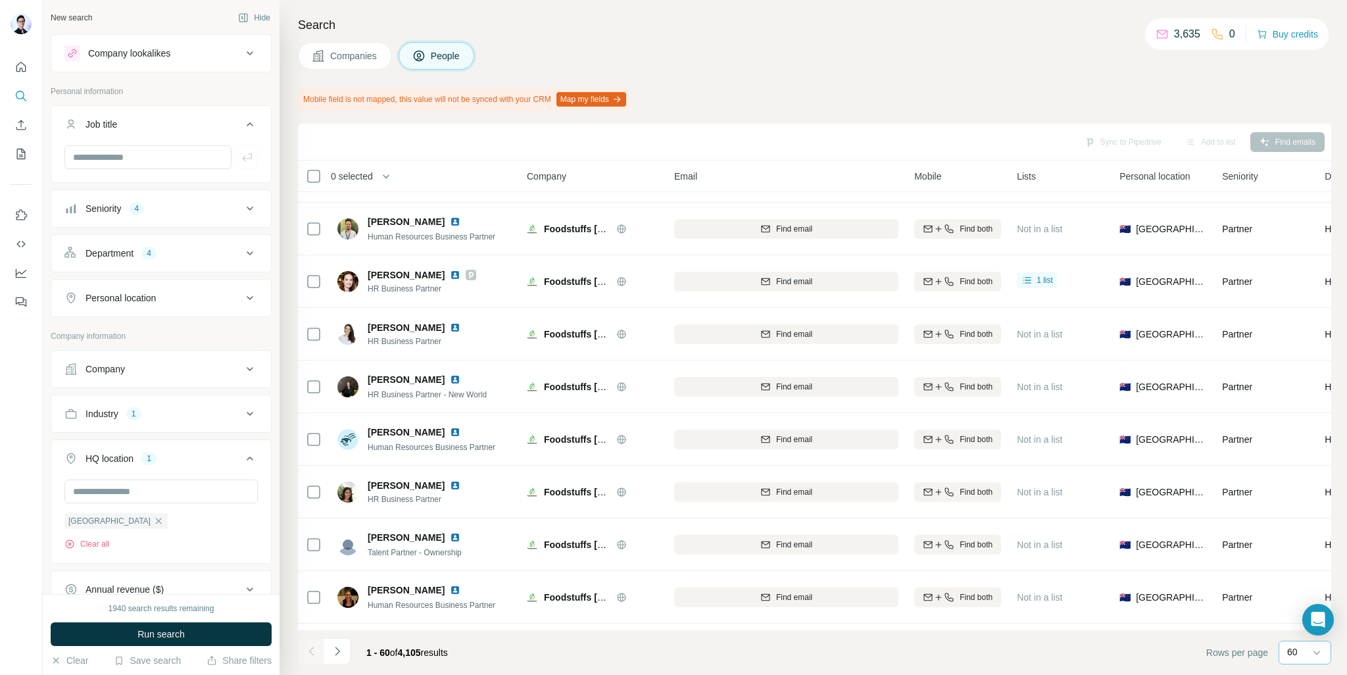
click at [245, 295] on icon at bounding box center [250, 298] width 16 height 16
click at [189, 322] on input "text" at bounding box center [160, 331] width 193 height 24
click at [166, 330] on input "********" at bounding box center [160, 331] width 193 height 24
drag, startPoint x: 142, startPoint y: 327, endPoint x: 55, endPoint y: 323, distance: 87.6
click at [55, 323] on div "********" at bounding box center [161, 336] width 220 height 34
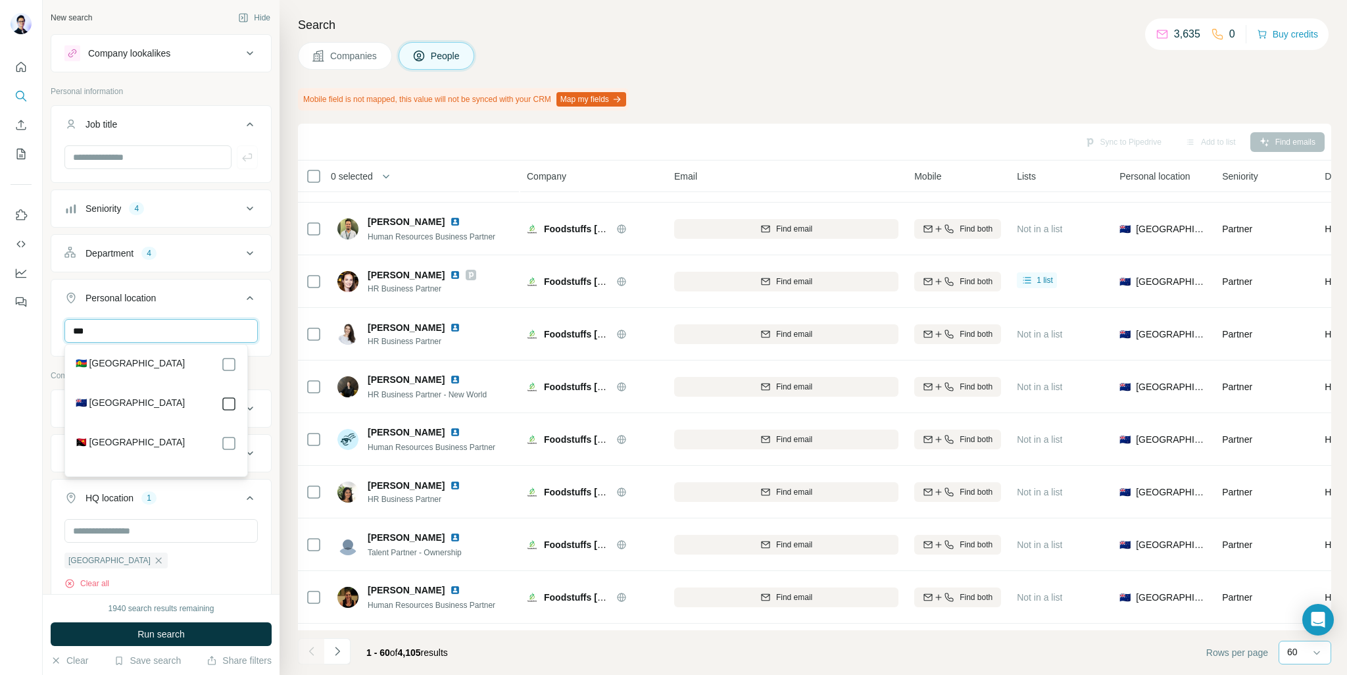
type input "***"
click at [258, 306] on button "Personal location 1" at bounding box center [161, 300] width 220 height 37
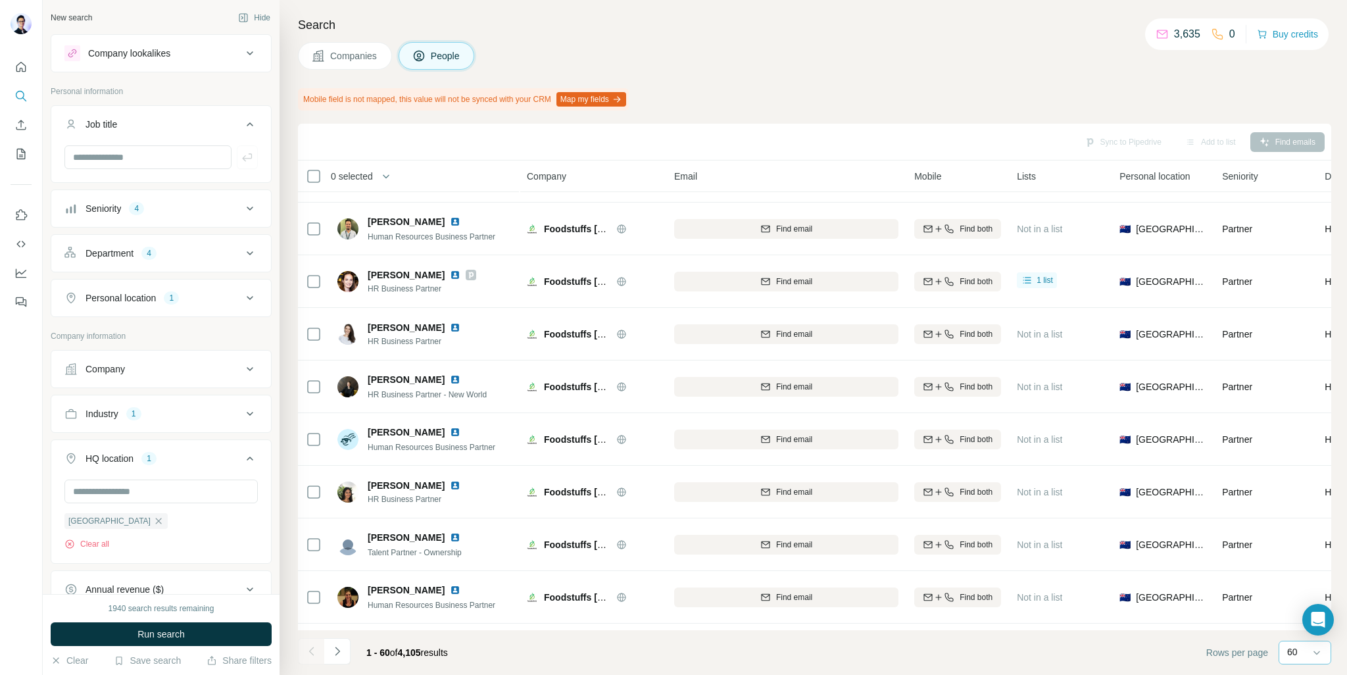
click at [242, 293] on icon at bounding box center [250, 298] width 16 height 16
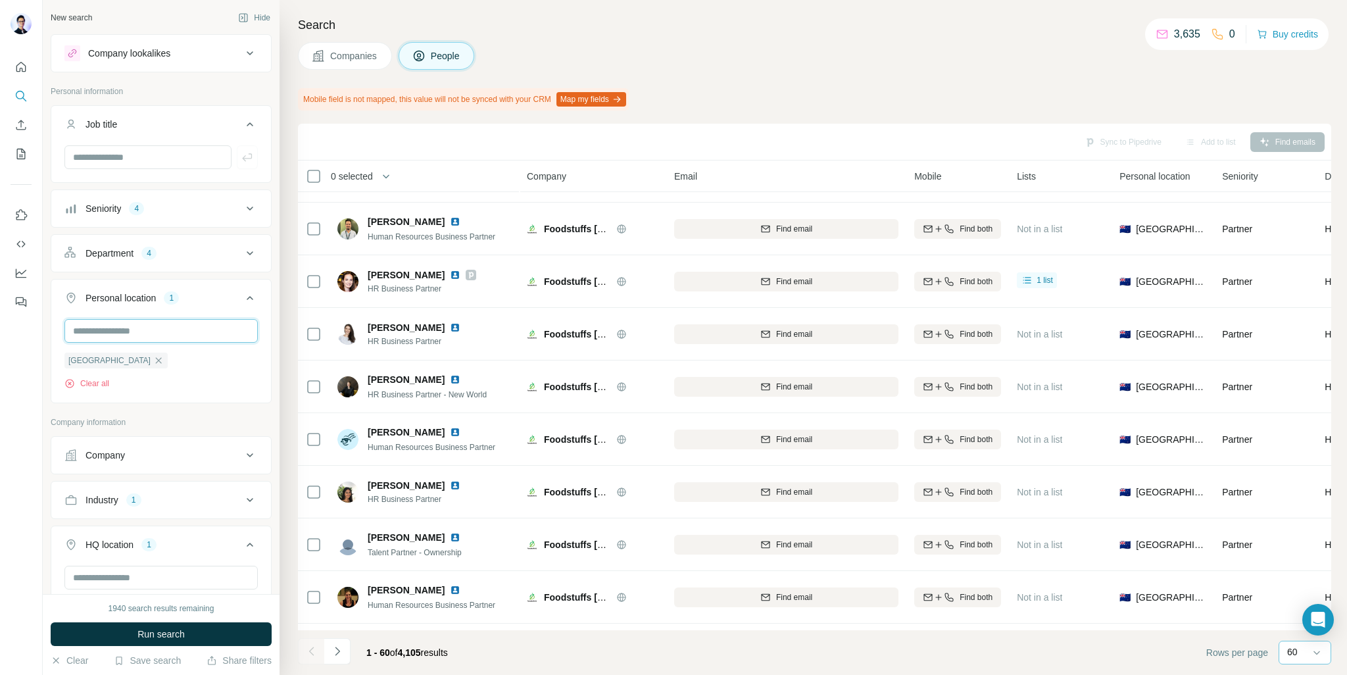
click at [171, 322] on input "text" at bounding box center [160, 331] width 193 height 24
type input "*"
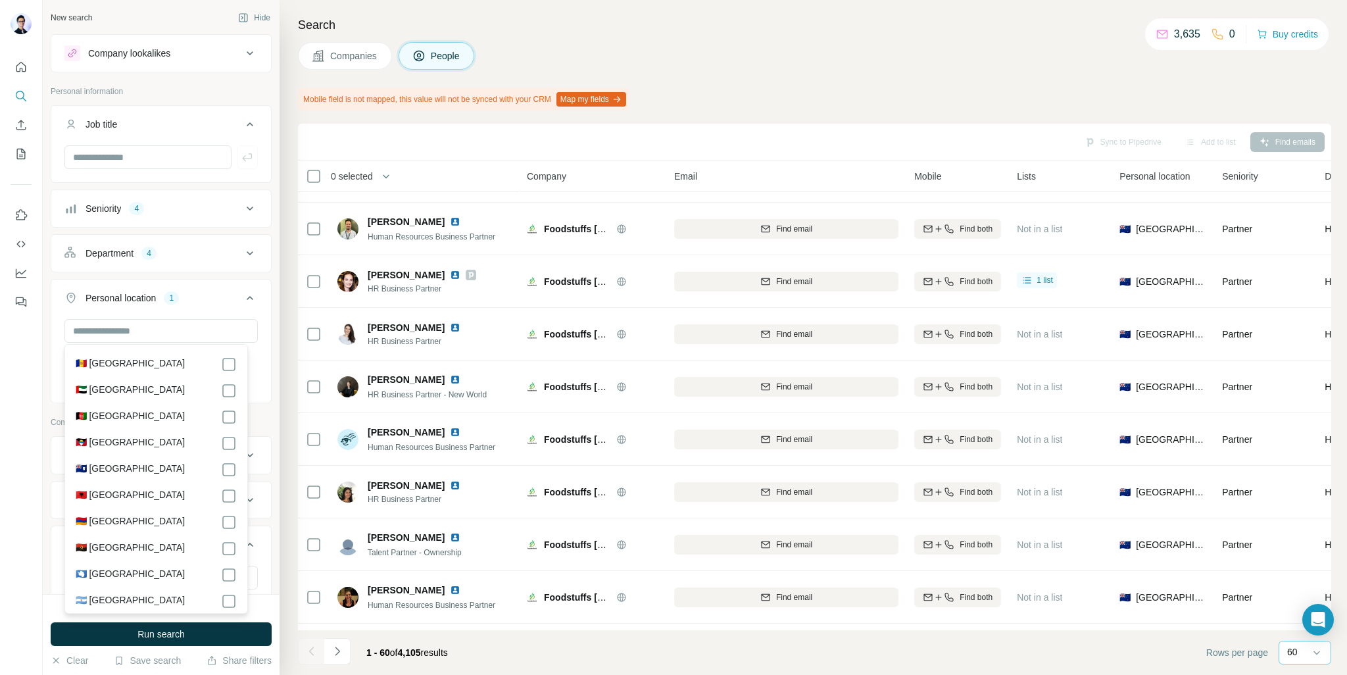
click at [257, 282] on button "Personal location 1" at bounding box center [161, 300] width 220 height 37
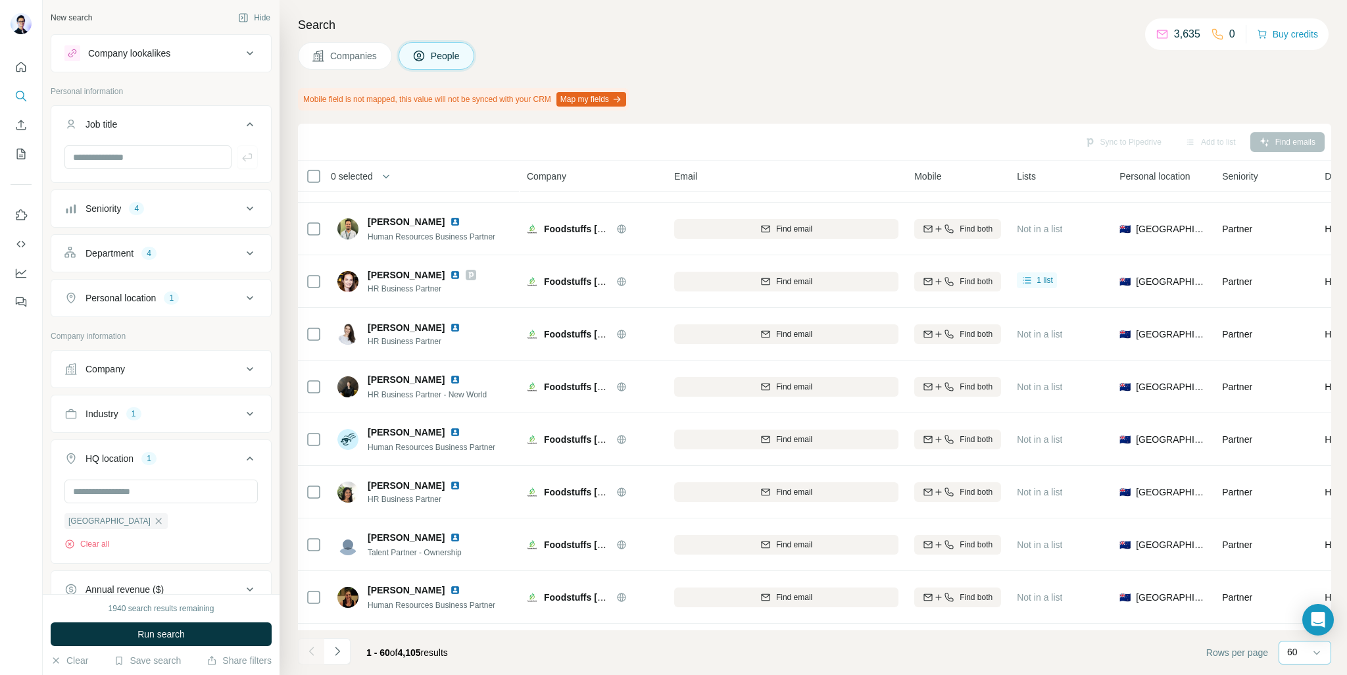
click at [242, 247] on icon at bounding box center [250, 253] width 16 height 16
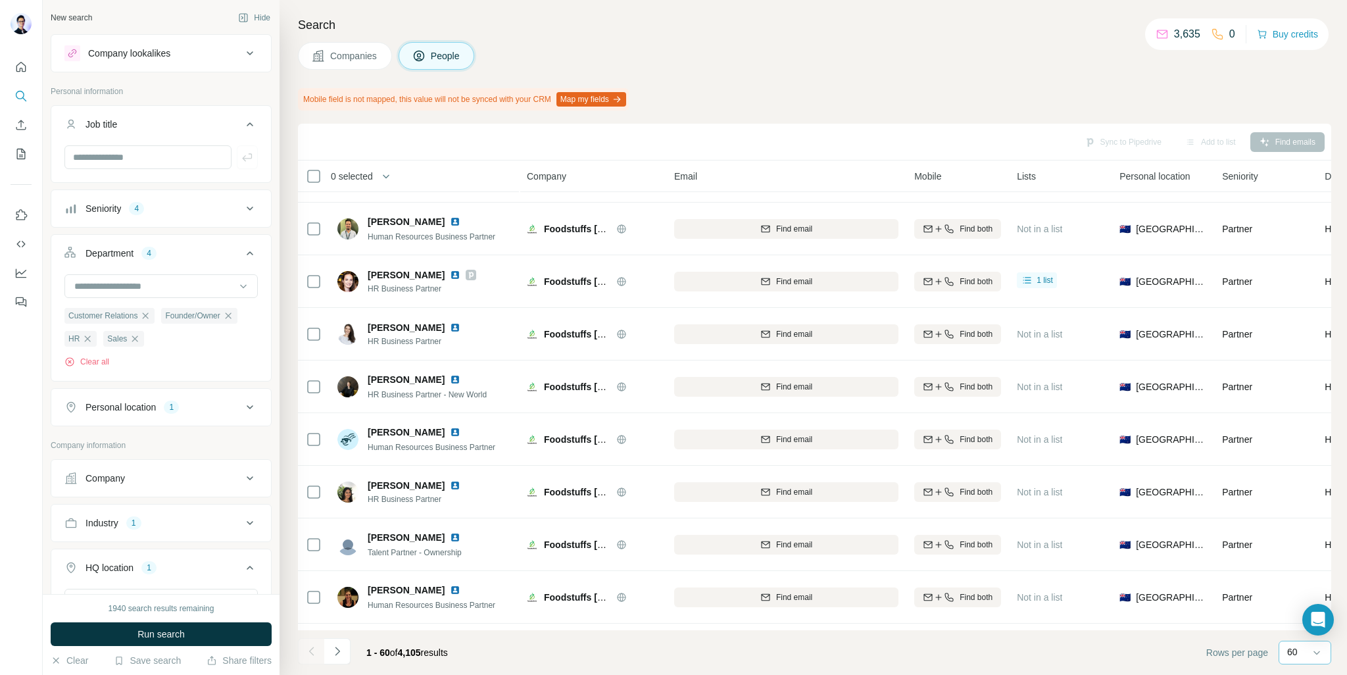
click at [242, 247] on icon at bounding box center [250, 253] width 16 height 16
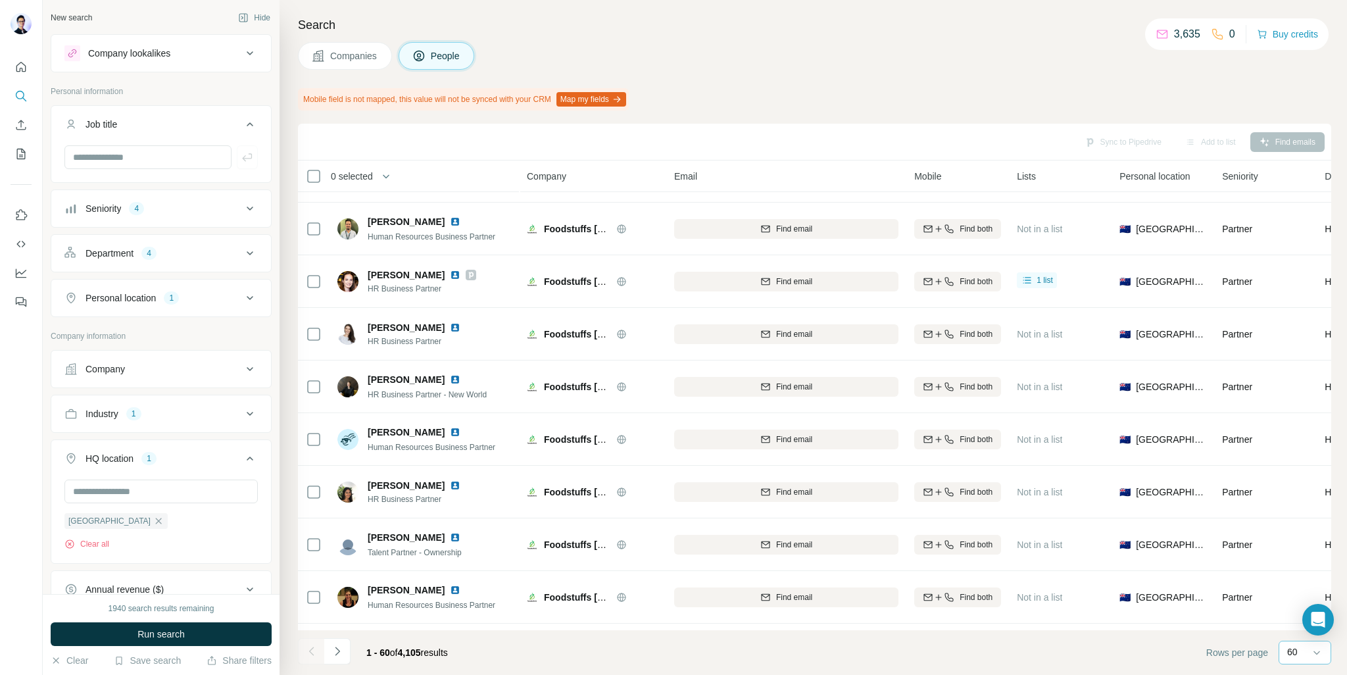
click at [230, 213] on div "Seniority 4" at bounding box center [153, 208] width 178 height 13
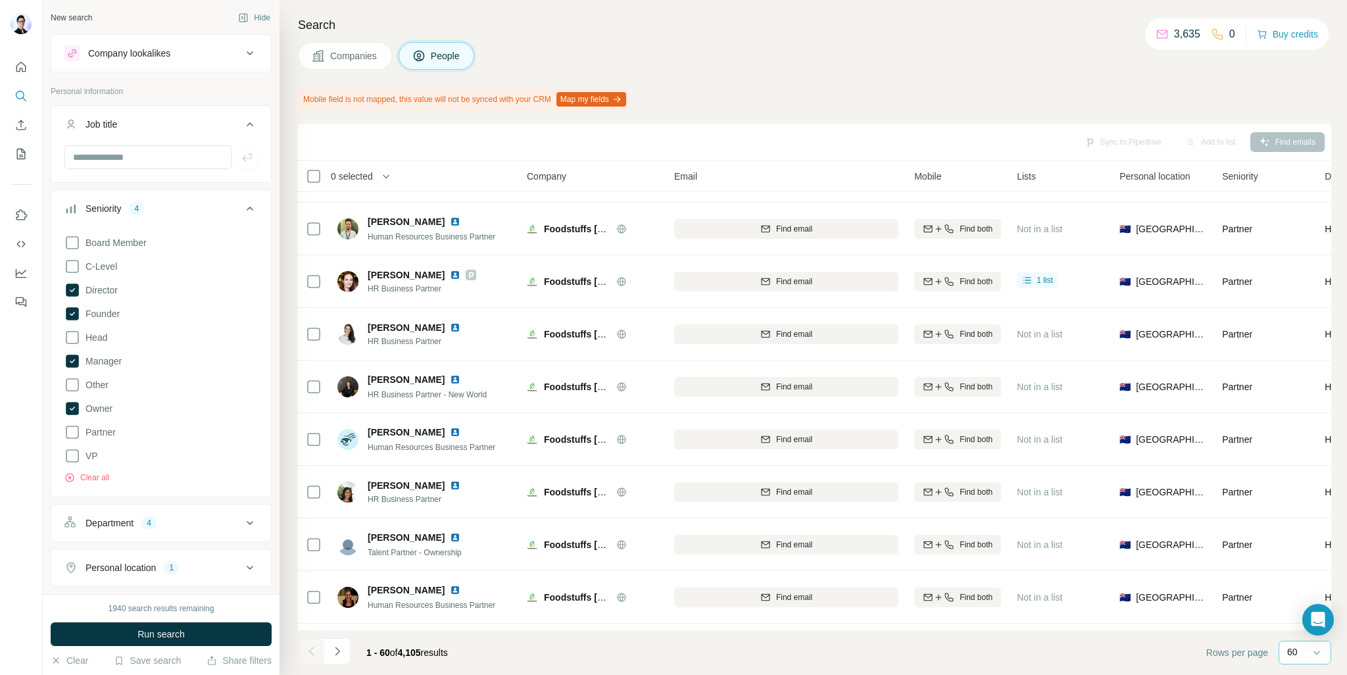
click at [230, 213] on div "Seniority 4" at bounding box center [153, 208] width 178 height 13
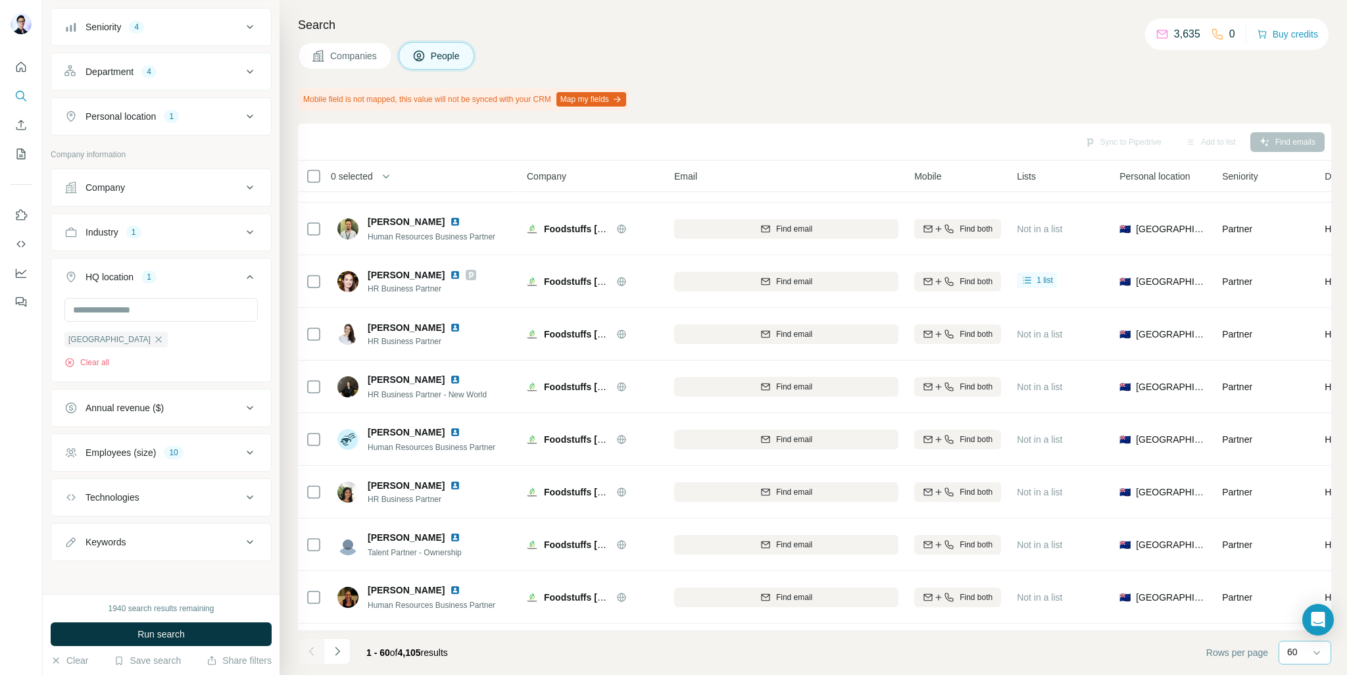
scroll to position [182, 0]
click at [222, 448] on div "Employees (size) 10" at bounding box center [153, 451] width 178 height 13
click at [231, 448] on div "Employees (size) 10" at bounding box center [153, 451] width 178 height 13
click at [209, 629] on button "Run search" at bounding box center [161, 634] width 221 height 24
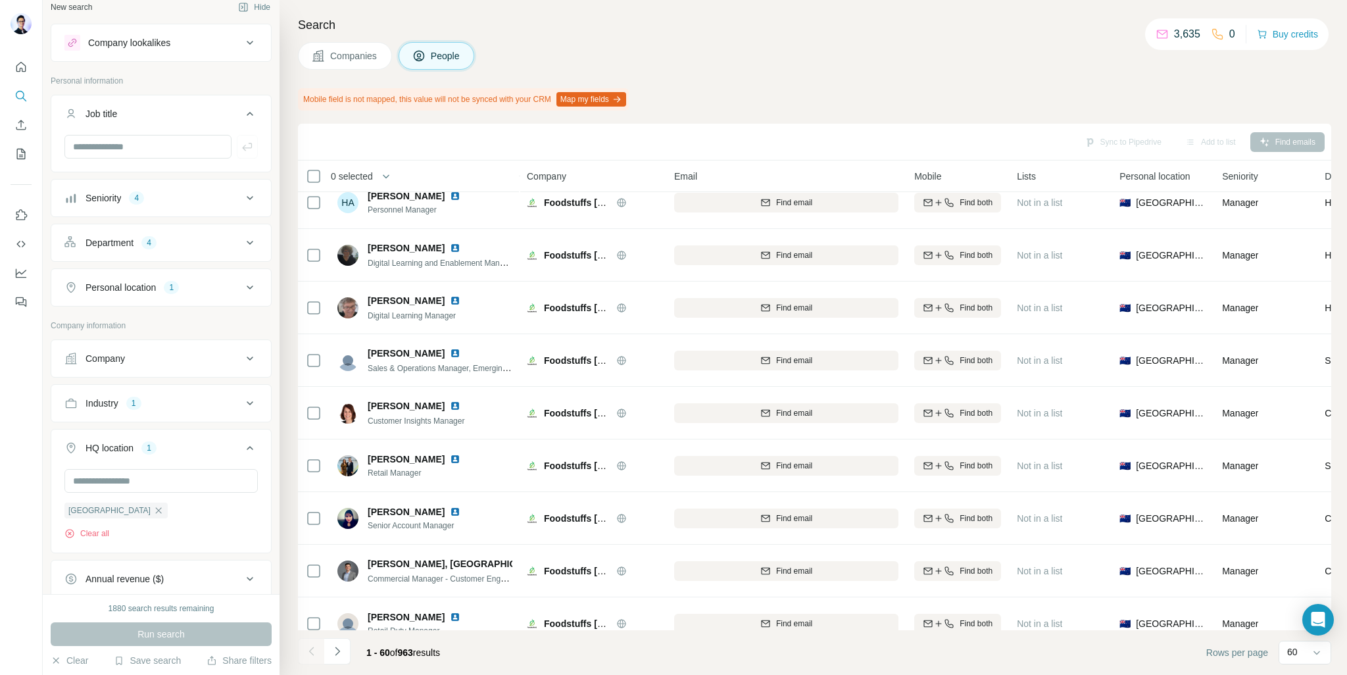
scroll to position [0, 0]
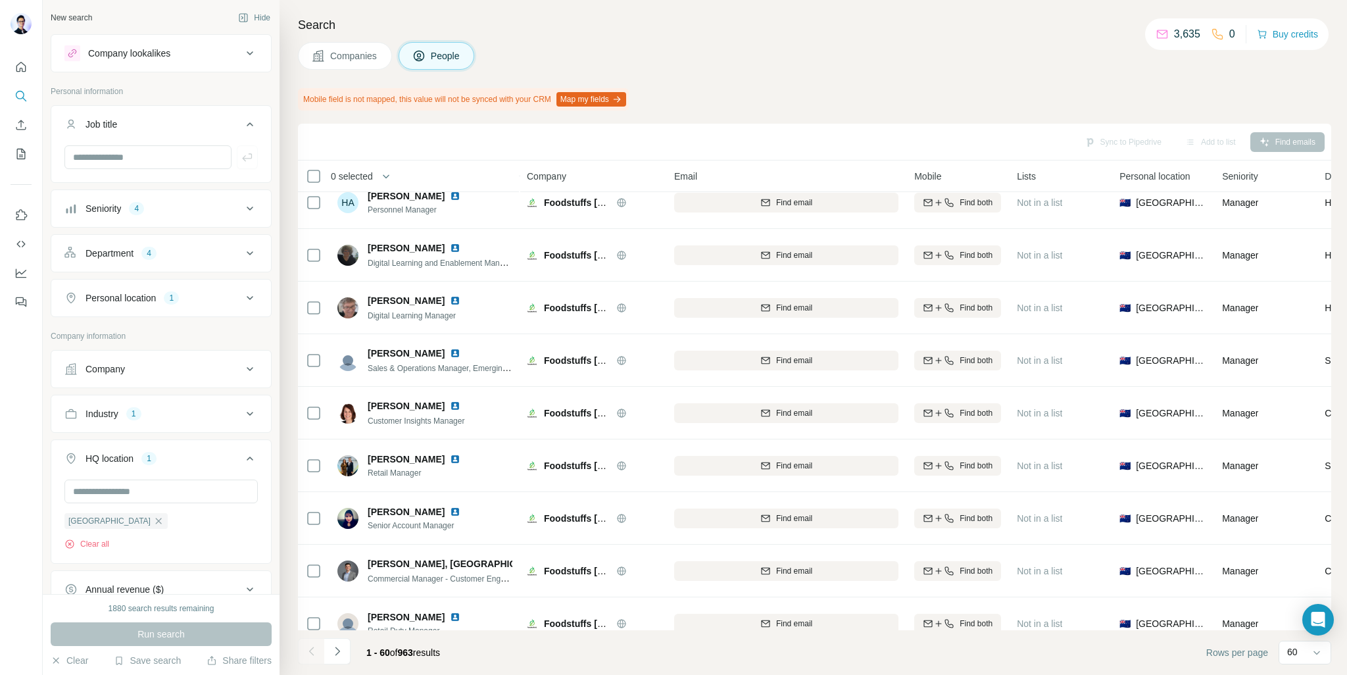
click at [245, 56] on icon at bounding box center [250, 53] width 16 height 16
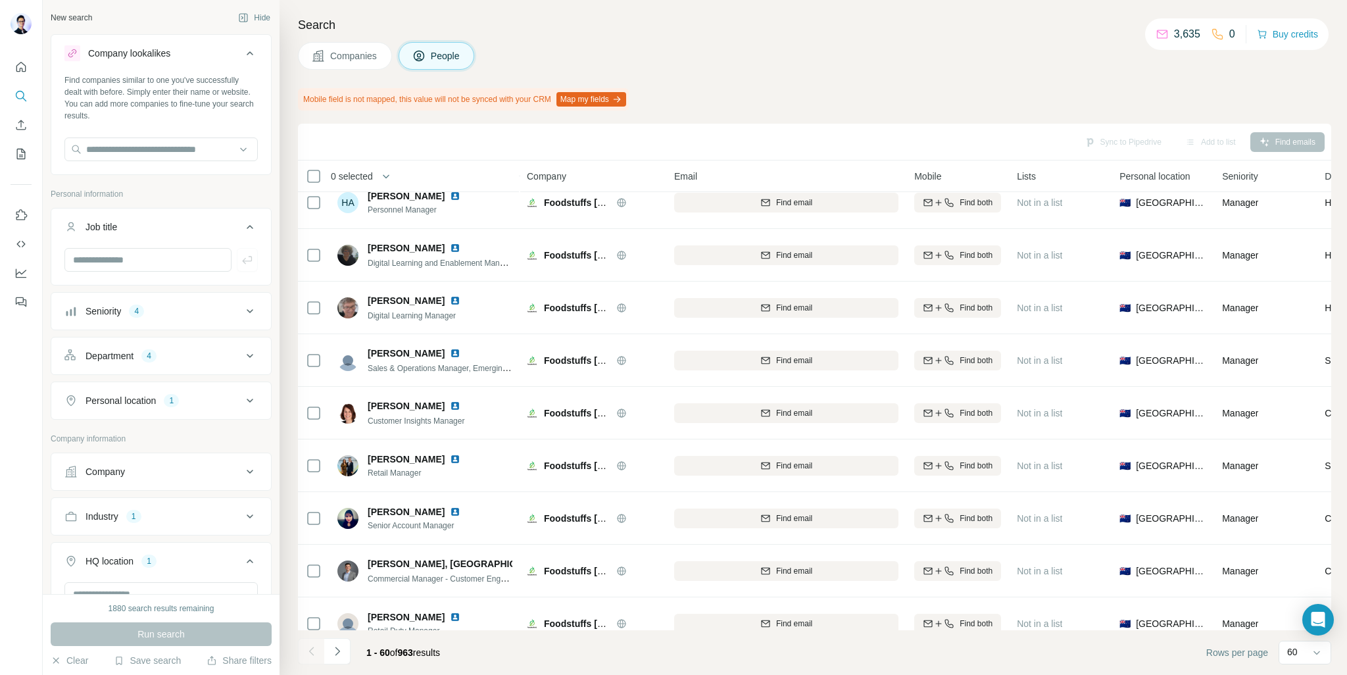
click at [245, 56] on icon at bounding box center [250, 53] width 16 height 16
